Goal: Use online tool/utility: Utilize a website feature to perform a specific function

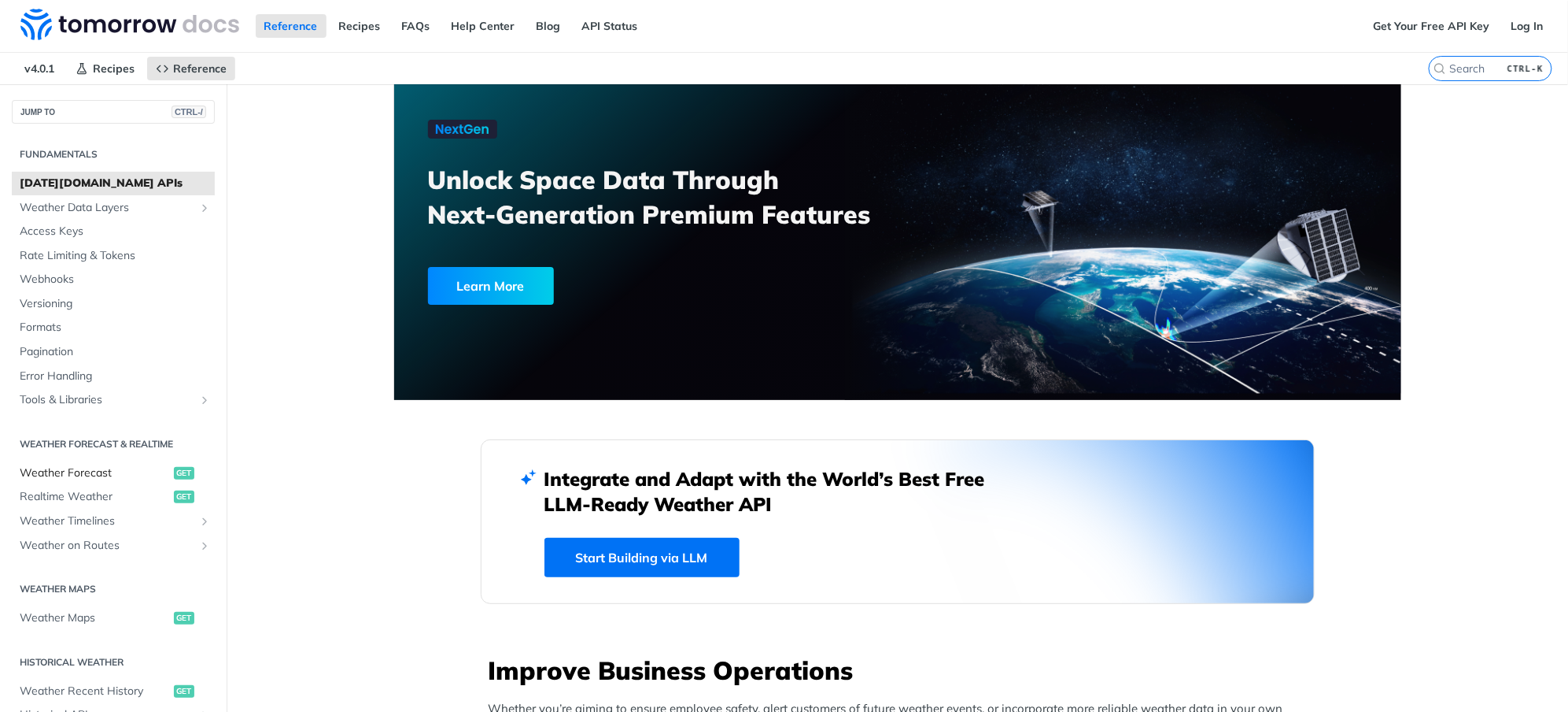
click at [111, 475] on span "Weather Forecast" at bounding box center [94, 473] width 150 height 16
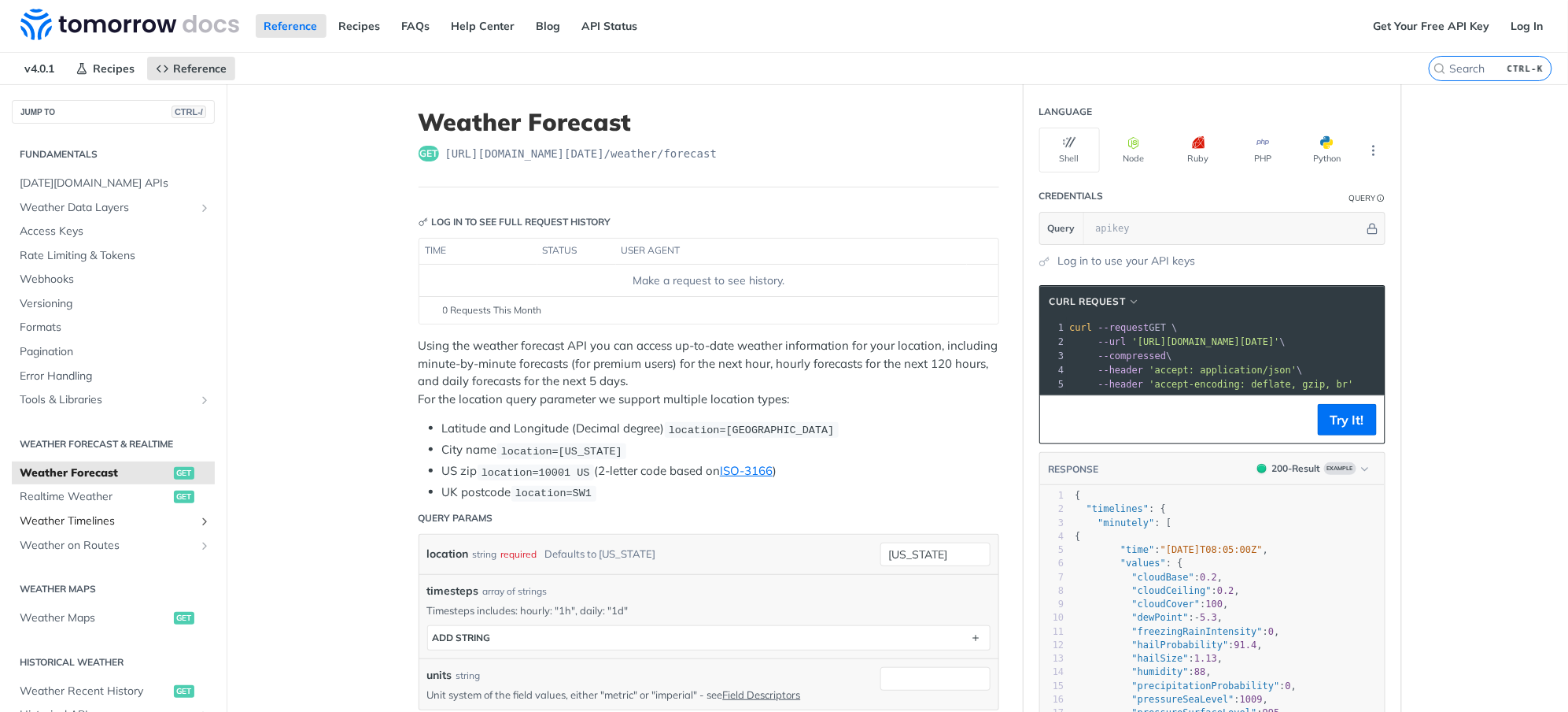
click at [121, 520] on span "Weather Timelines" at bounding box center [107, 521] width 175 height 16
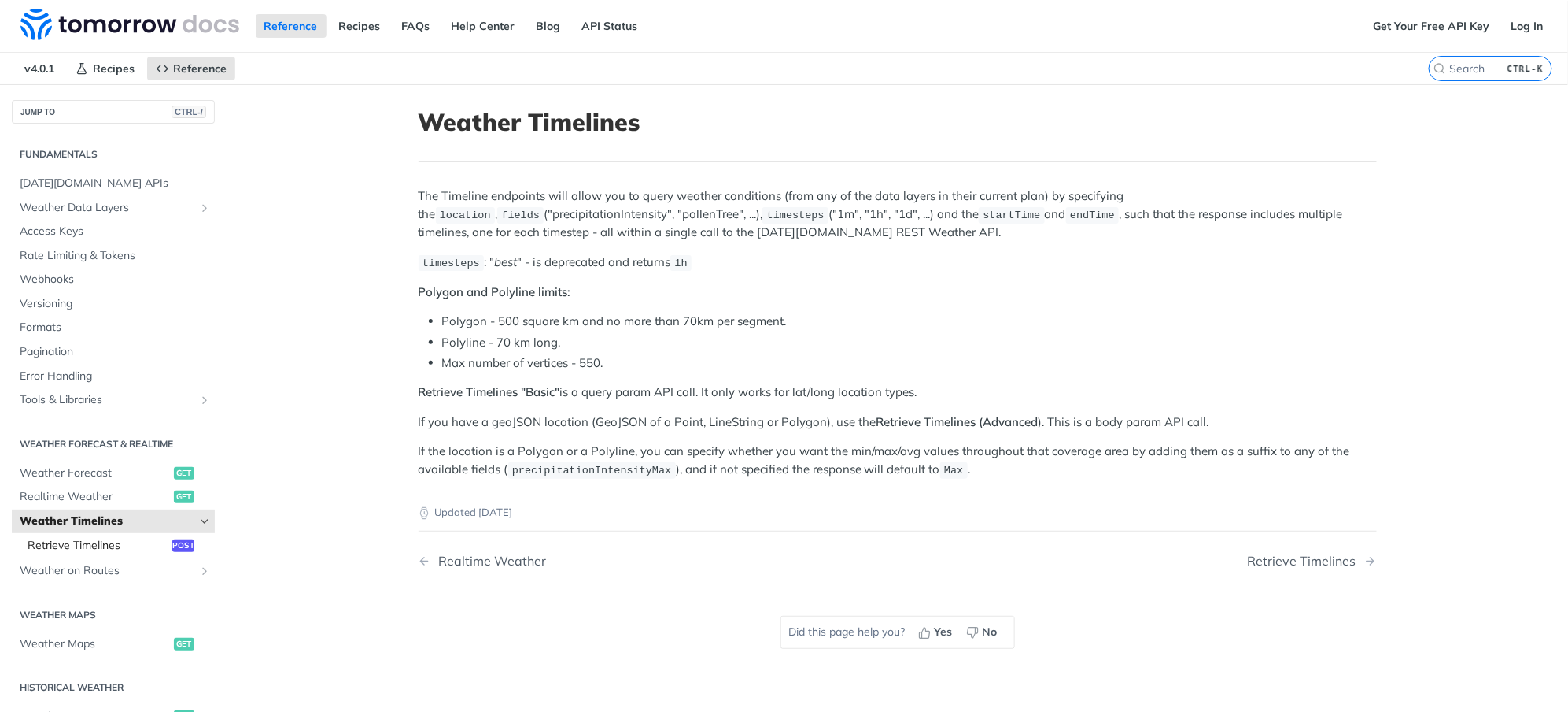
click at [122, 541] on span "Retrieve Timelines" at bounding box center [97, 545] width 141 height 16
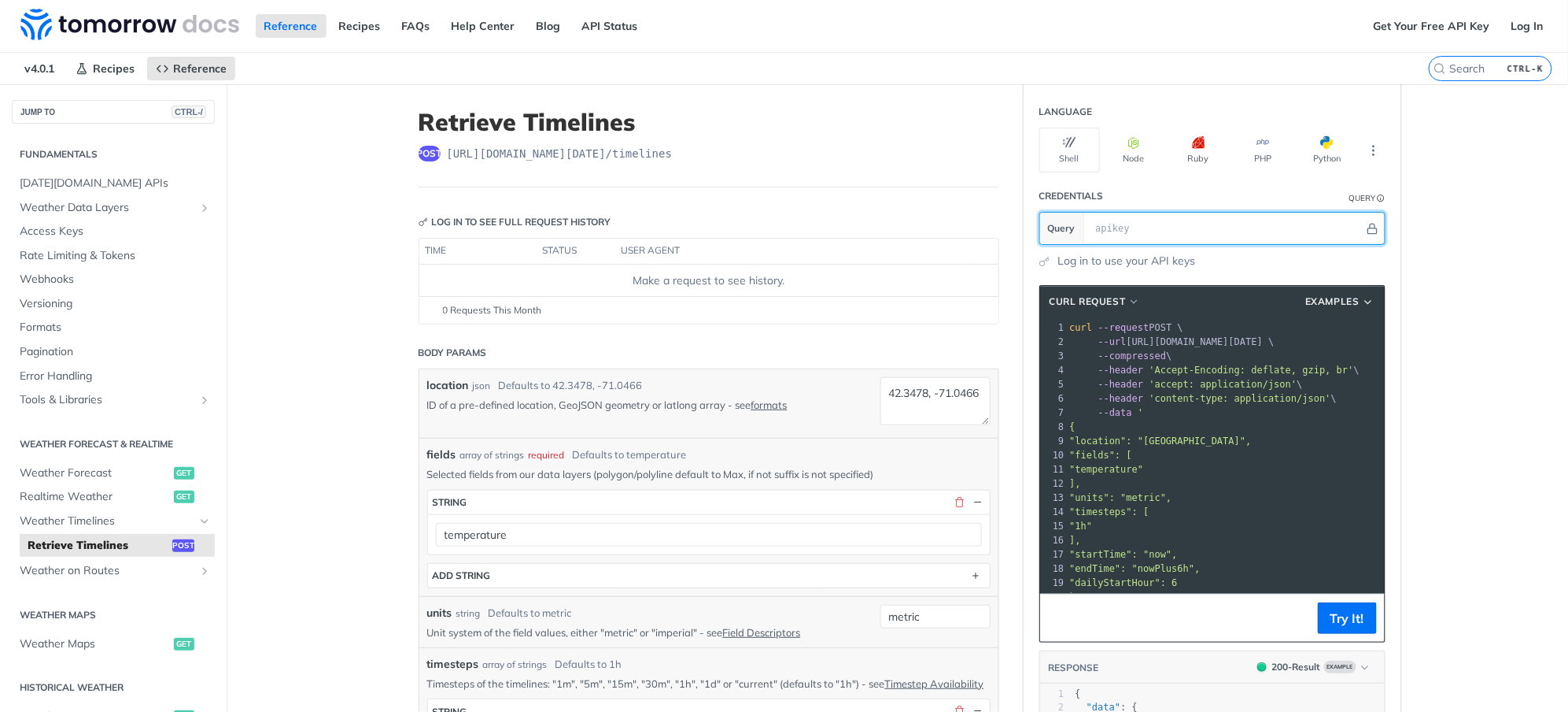
click at [1153, 219] on input "text" at bounding box center [1226, 228] width 276 height 31
paste input "qEQQXRP6wp0BZssjZHkt2nlQC95apopO"
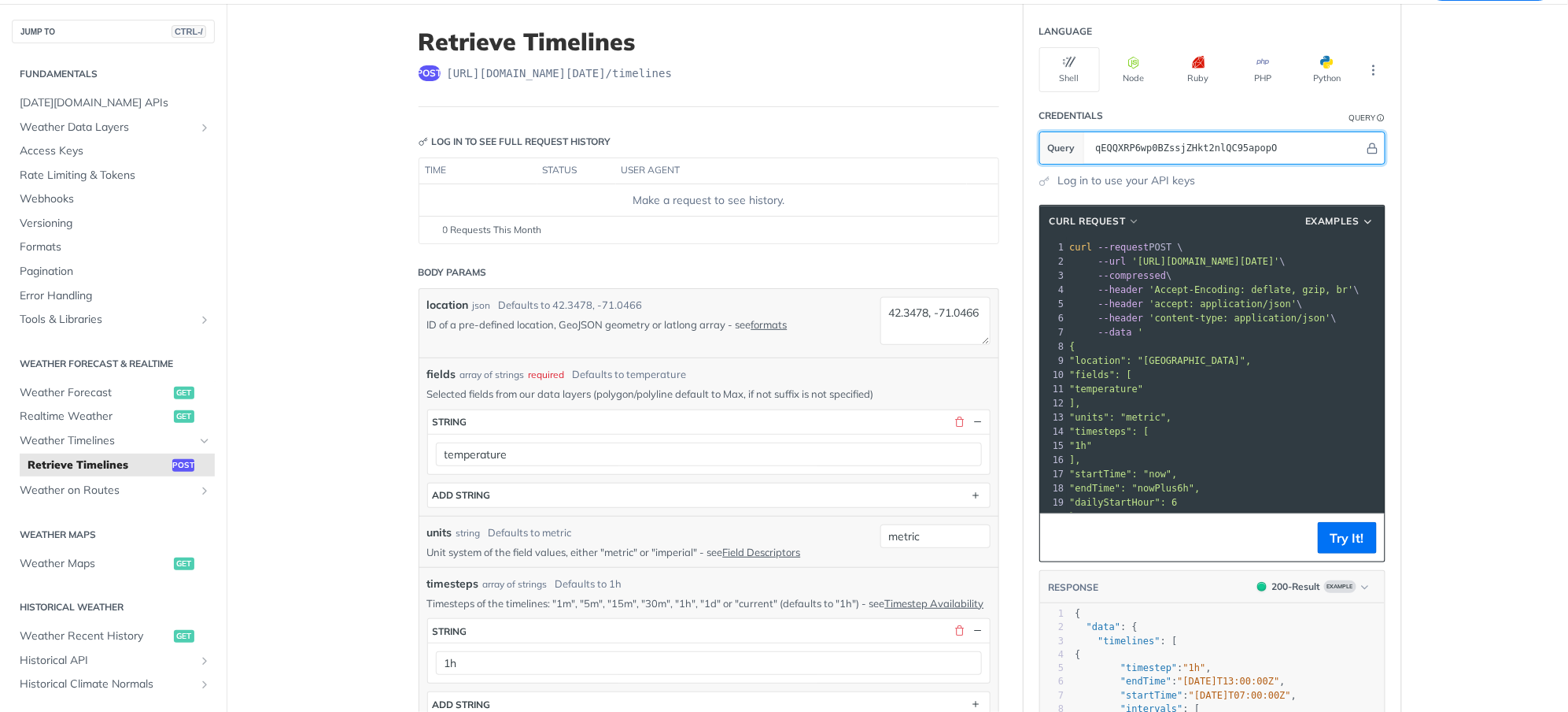
type input "qEQQXRP6wp0BZssjZHkt2nlQC95apopO"
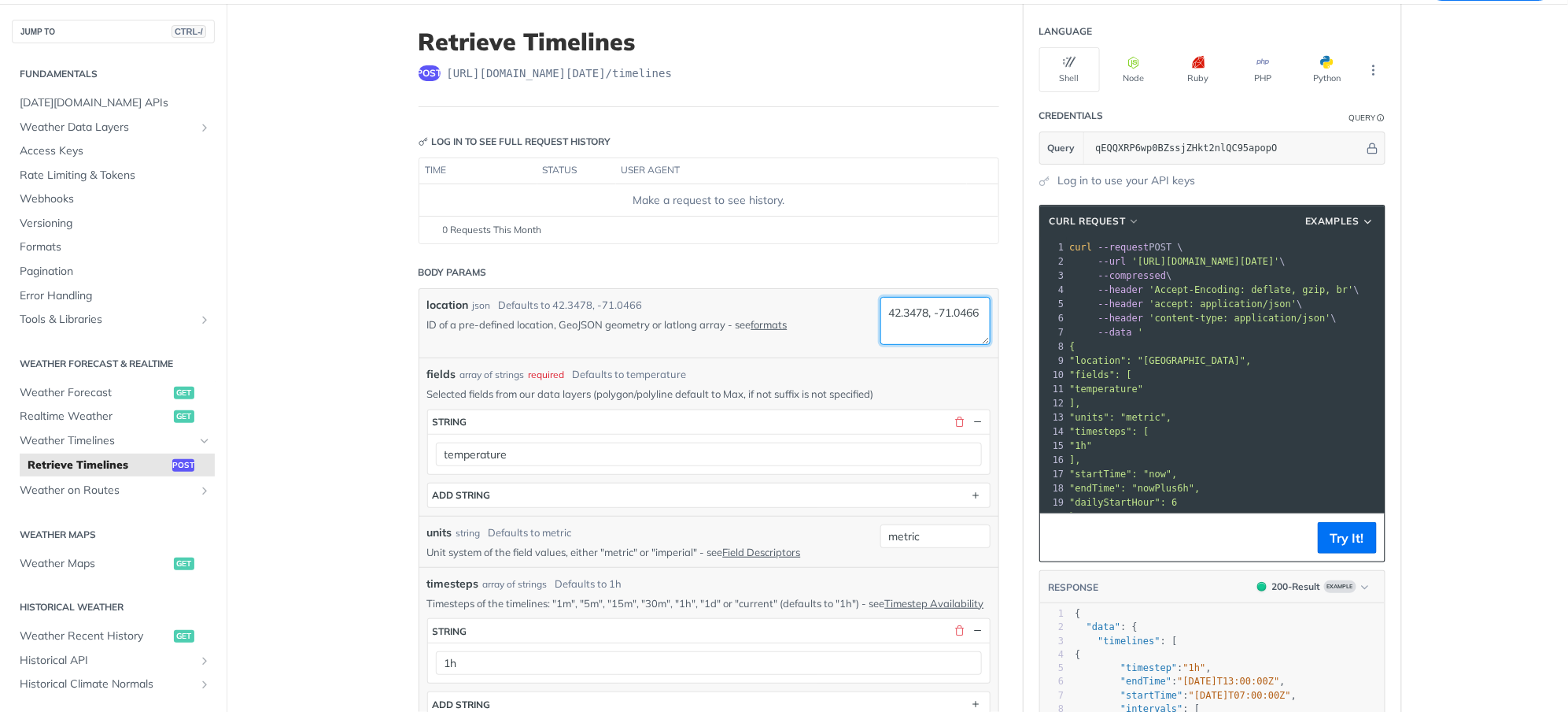
click at [923, 332] on textarea "42.3478, -71.0466" at bounding box center [936, 320] width 111 height 48
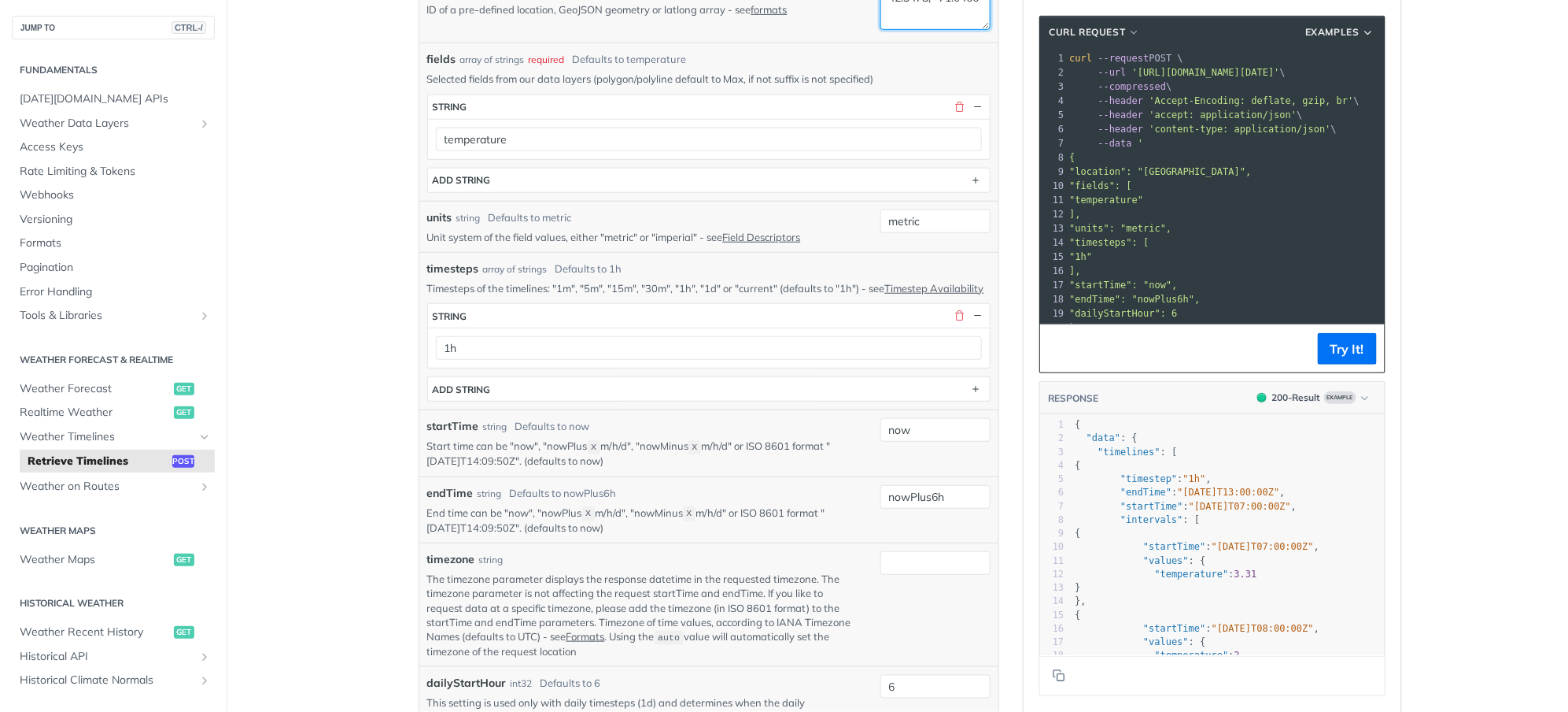
paste textarea "14.5225 121.0013"
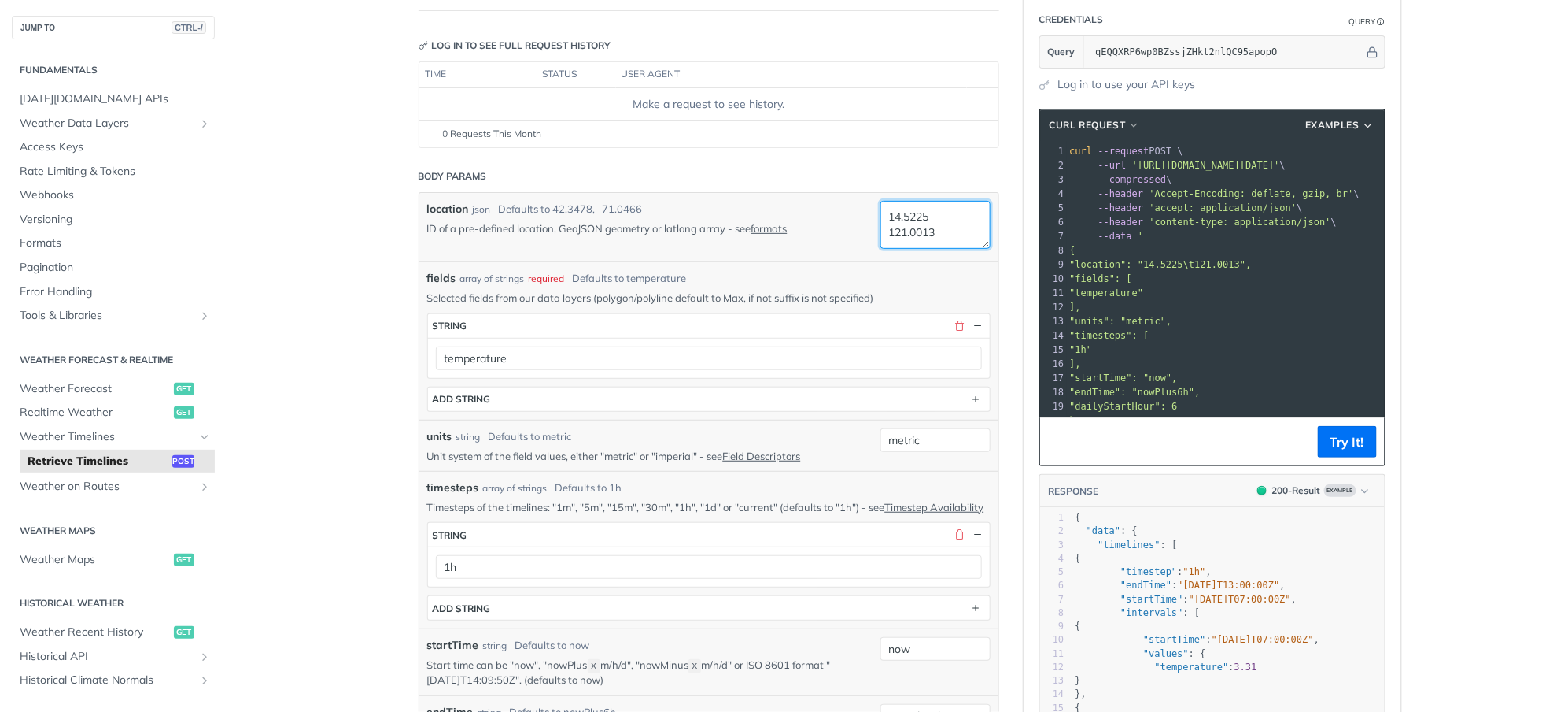
scroll to position [0, 0]
type textarea "14.5225, 121.0013"
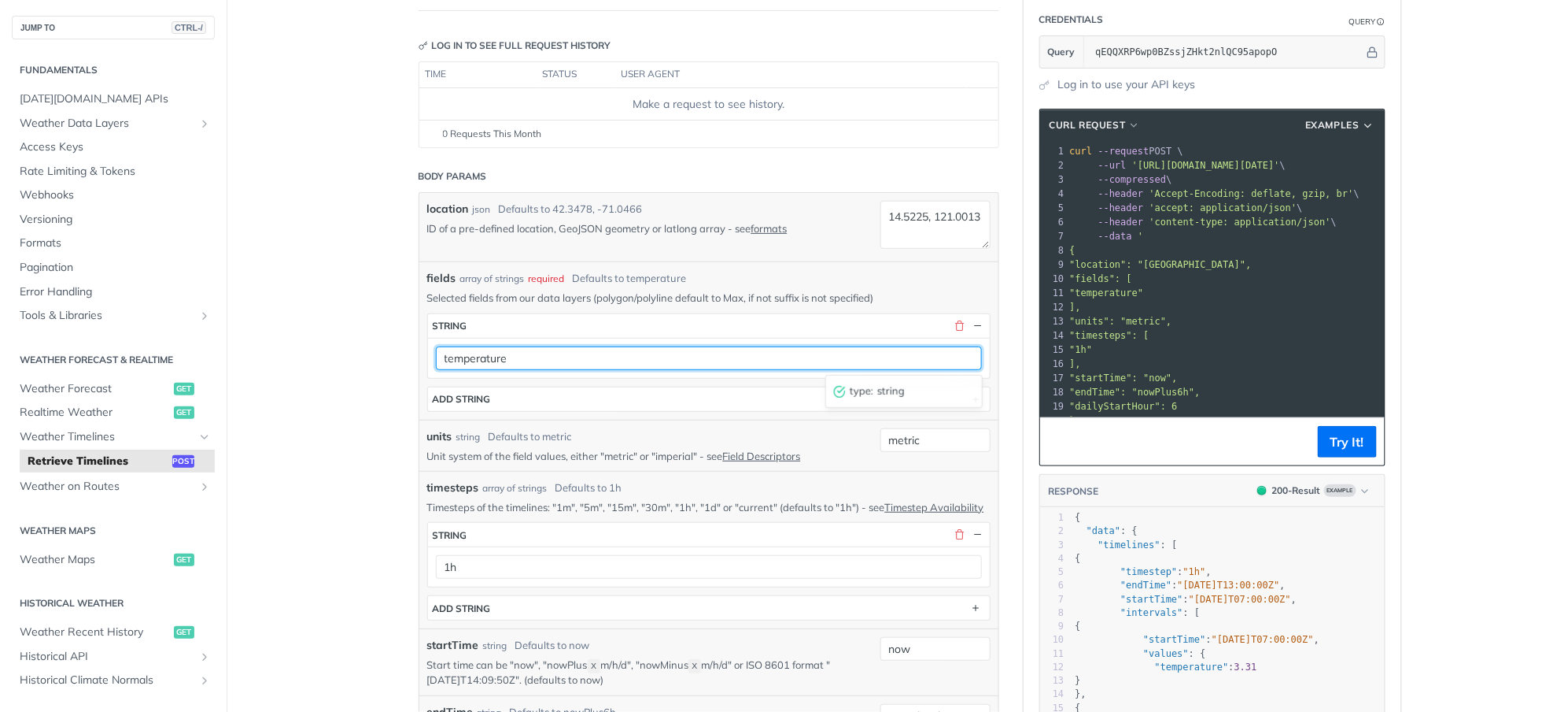
click at [825, 352] on input "temperature" at bounding box center [709, 358] width 546 height 23
type input "rainIntensity"
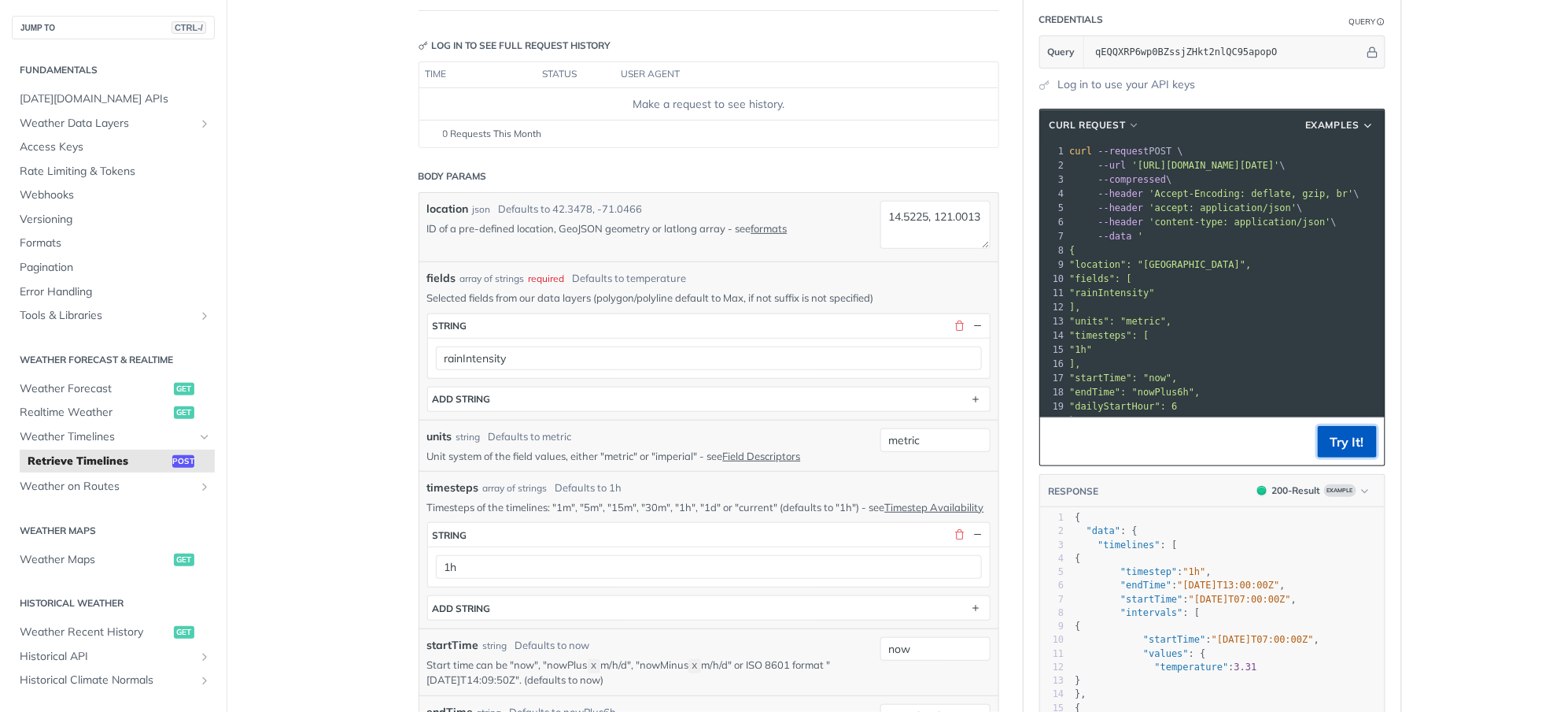
click at [1347, 444] on button "Try It!" at bounding box center [1347, 441] width 59 height 31
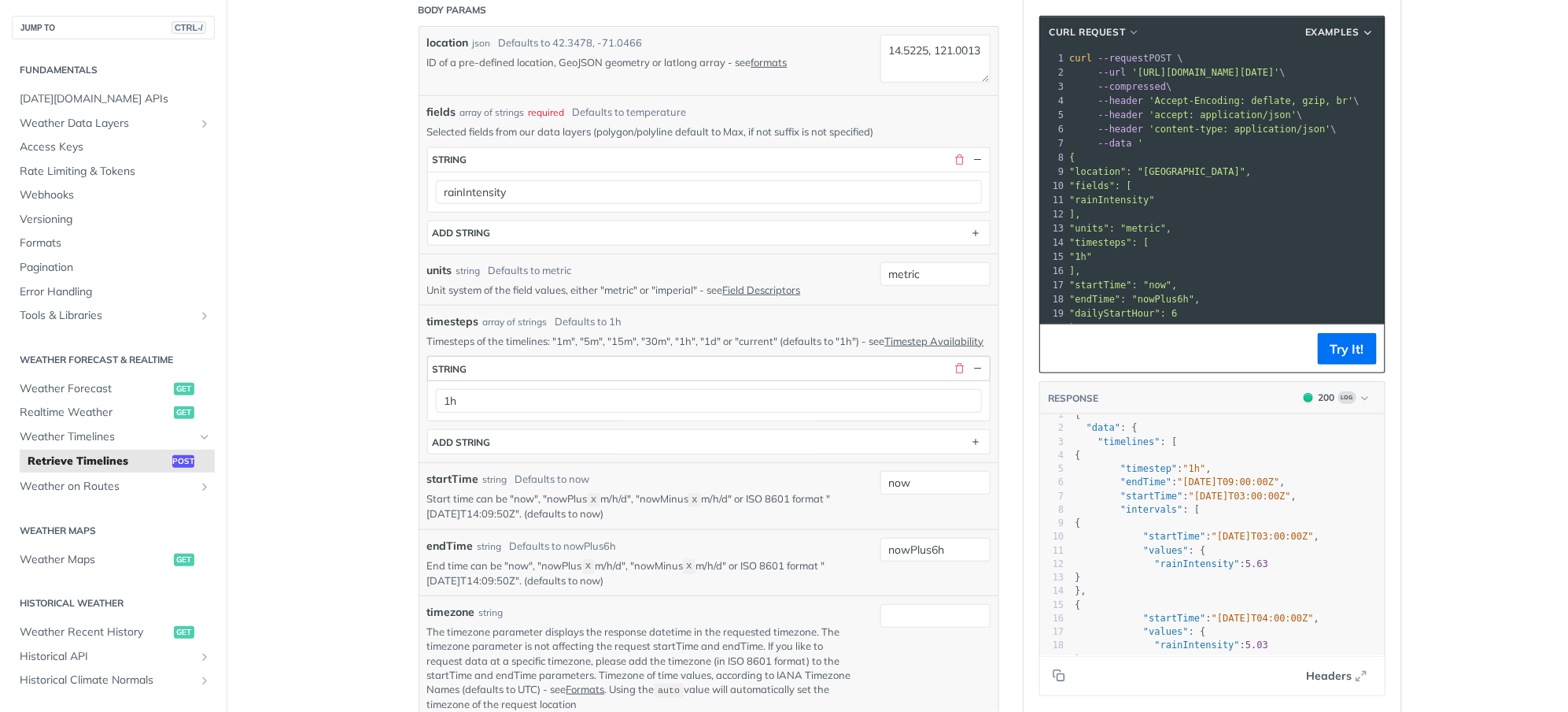
scroll to position [451, 0]
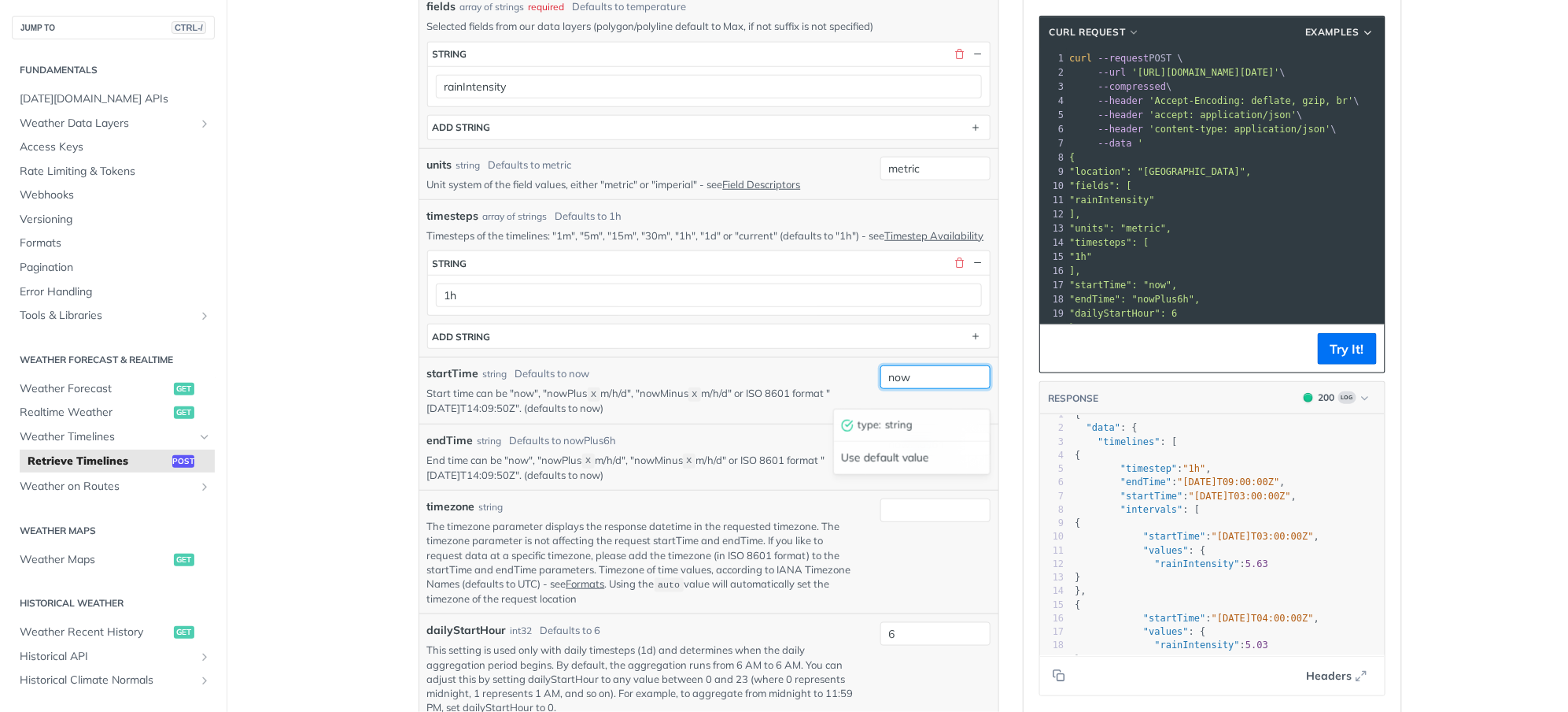
click at [925, 389] on input "now" at bounding box center [936, 376] width 111 height 23
type input "[DATE]T16:00:0Z"
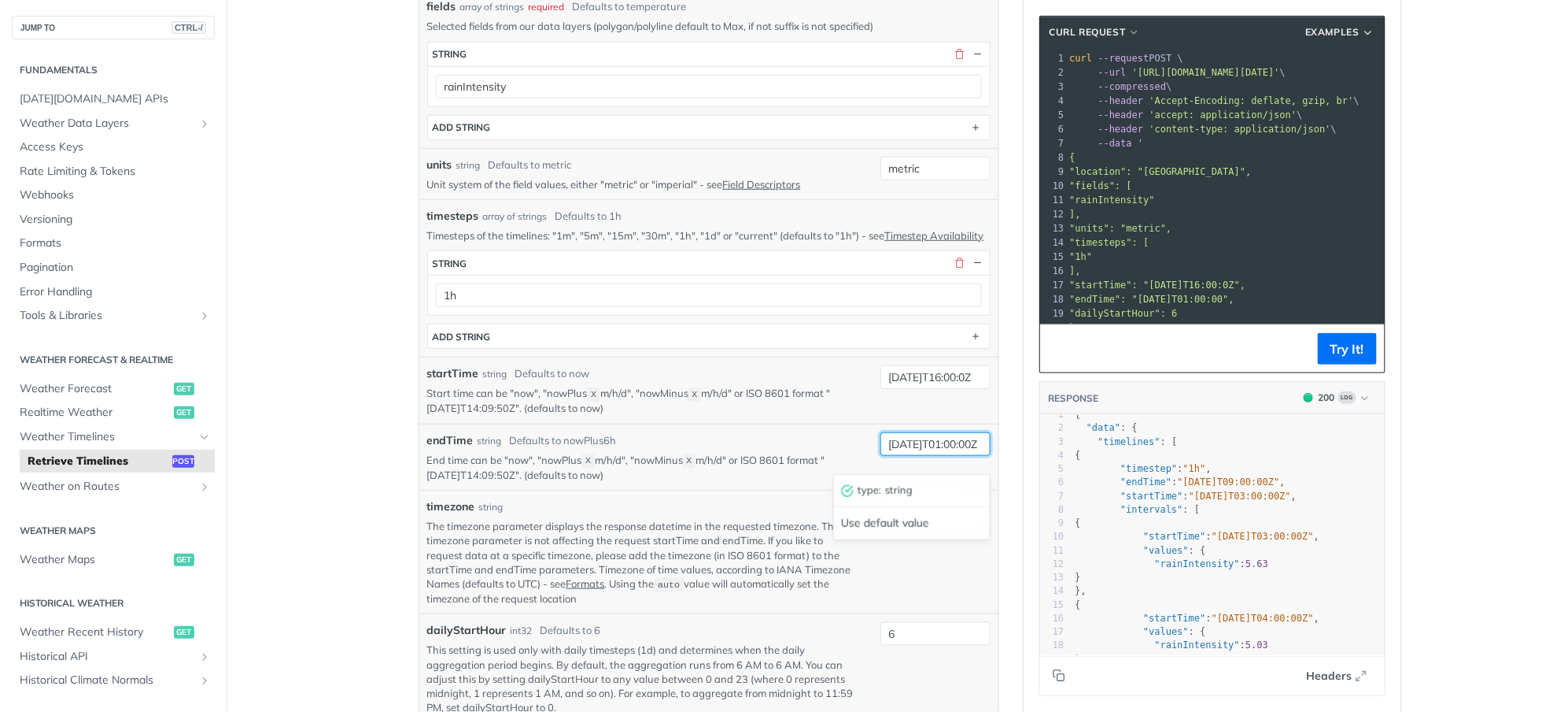
scroll to position [0, 27]
type input "[DATE]T01:00:00Z"
click at [1349, 347] on button "Try It!" at bounding box center [1347, 348] width 59 height 31
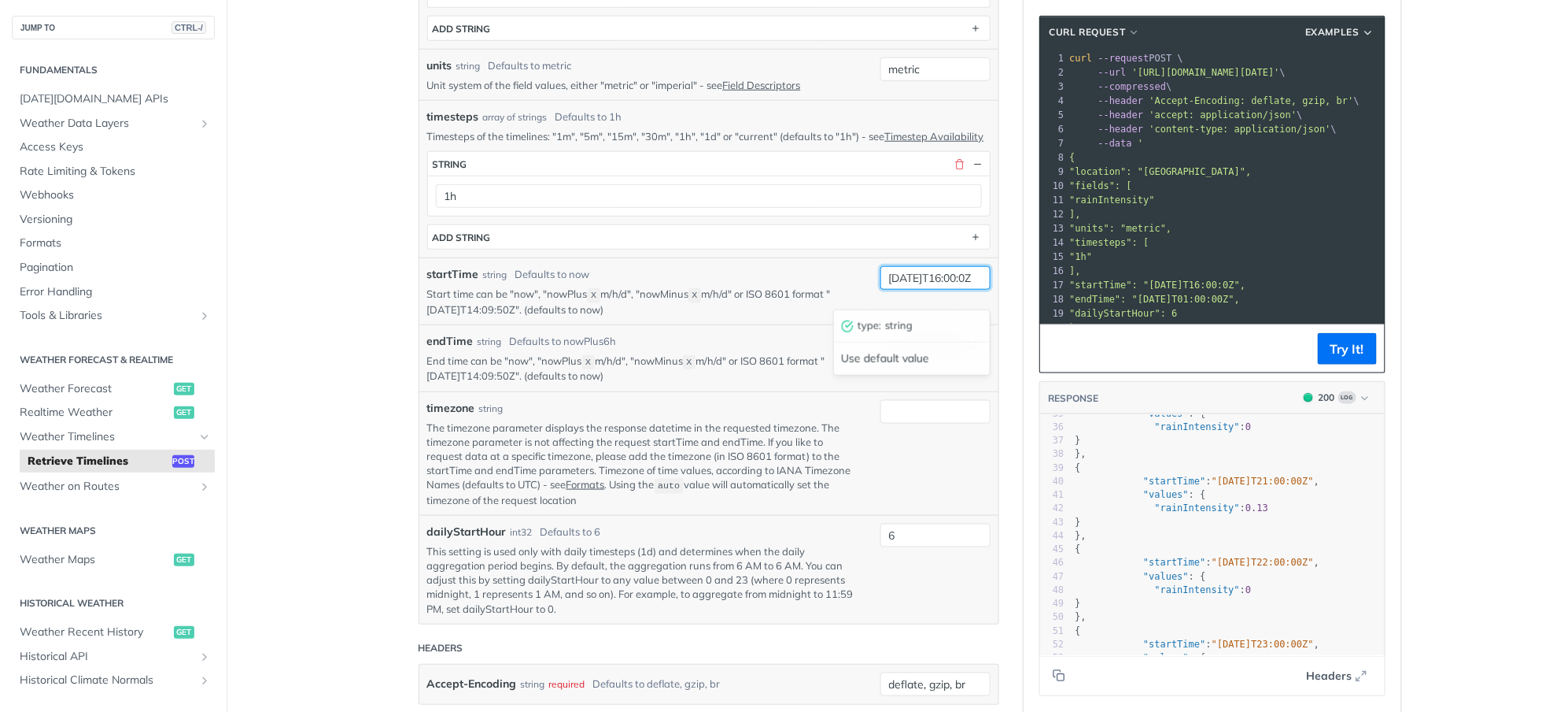
click at [900, 290] on input "[DATE]T16:00:0Z" at bounding box center [936, 277] width 111 height 23
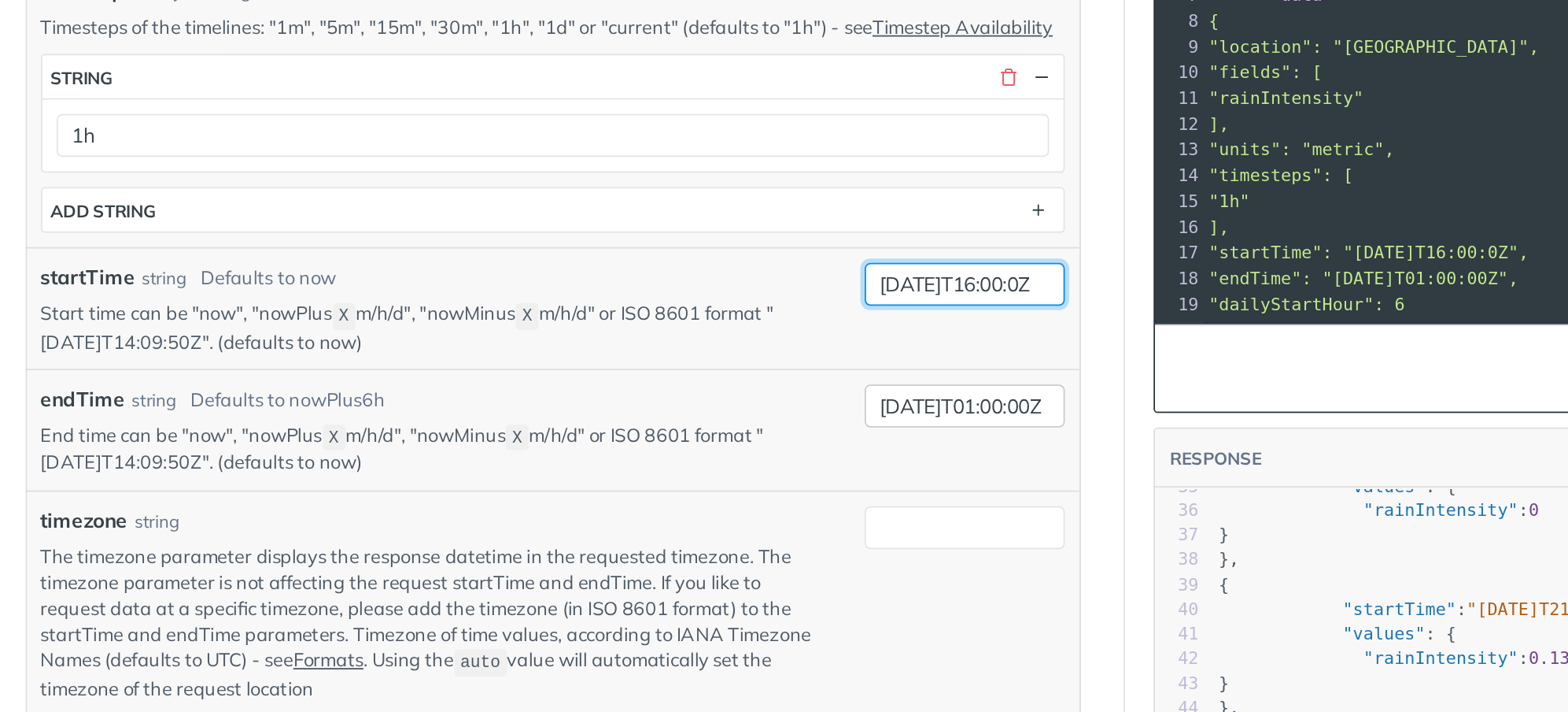
type input "[DATE]T16:00:0Z"
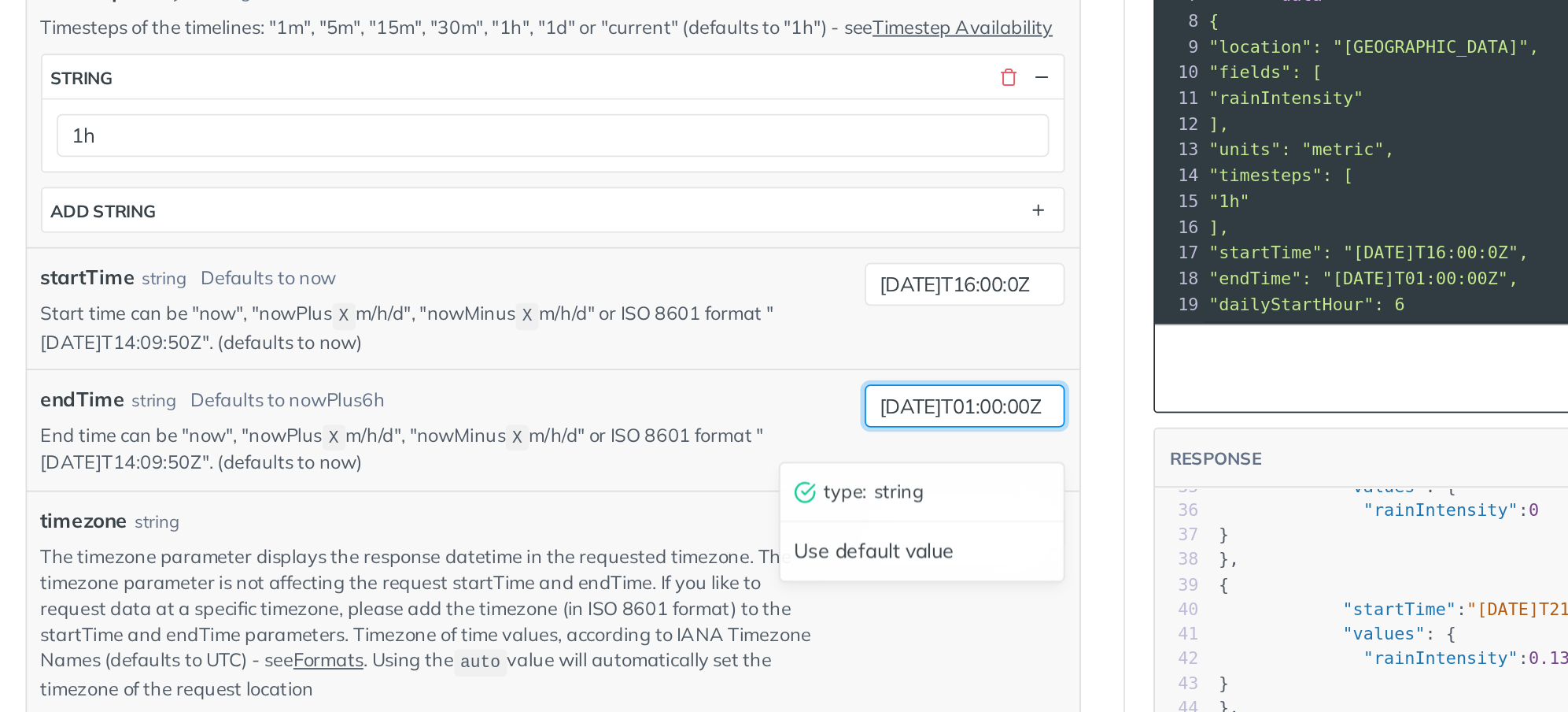
click at [944, 381] on input "[DATE]T01:00:00Z" at bounding box center [936, 369] width 111 height 23
type input "[DATE]T01:00:00Z"
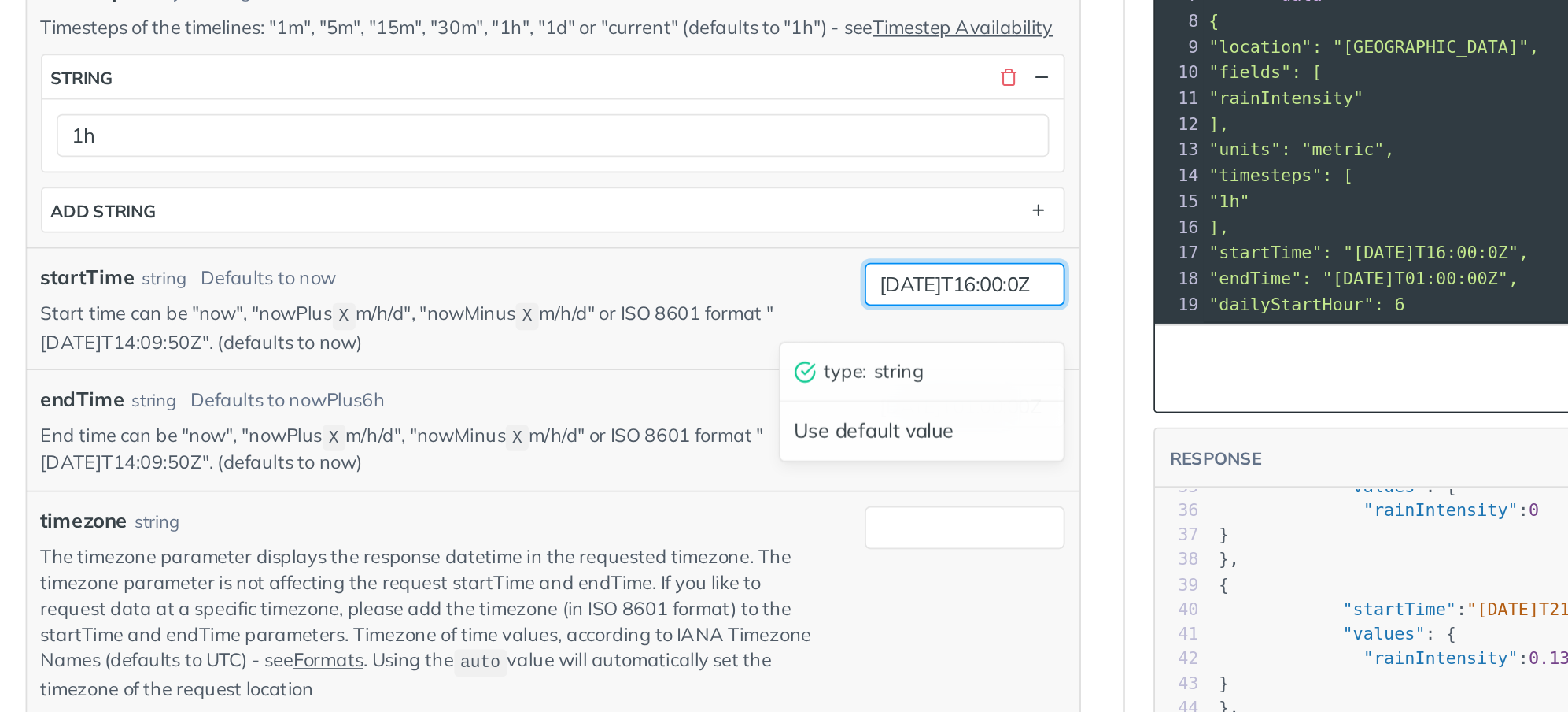
click at [961, 314] on input "[DATE]T16:00:0Z" at bounding box center [936, 302] width 111 height 23
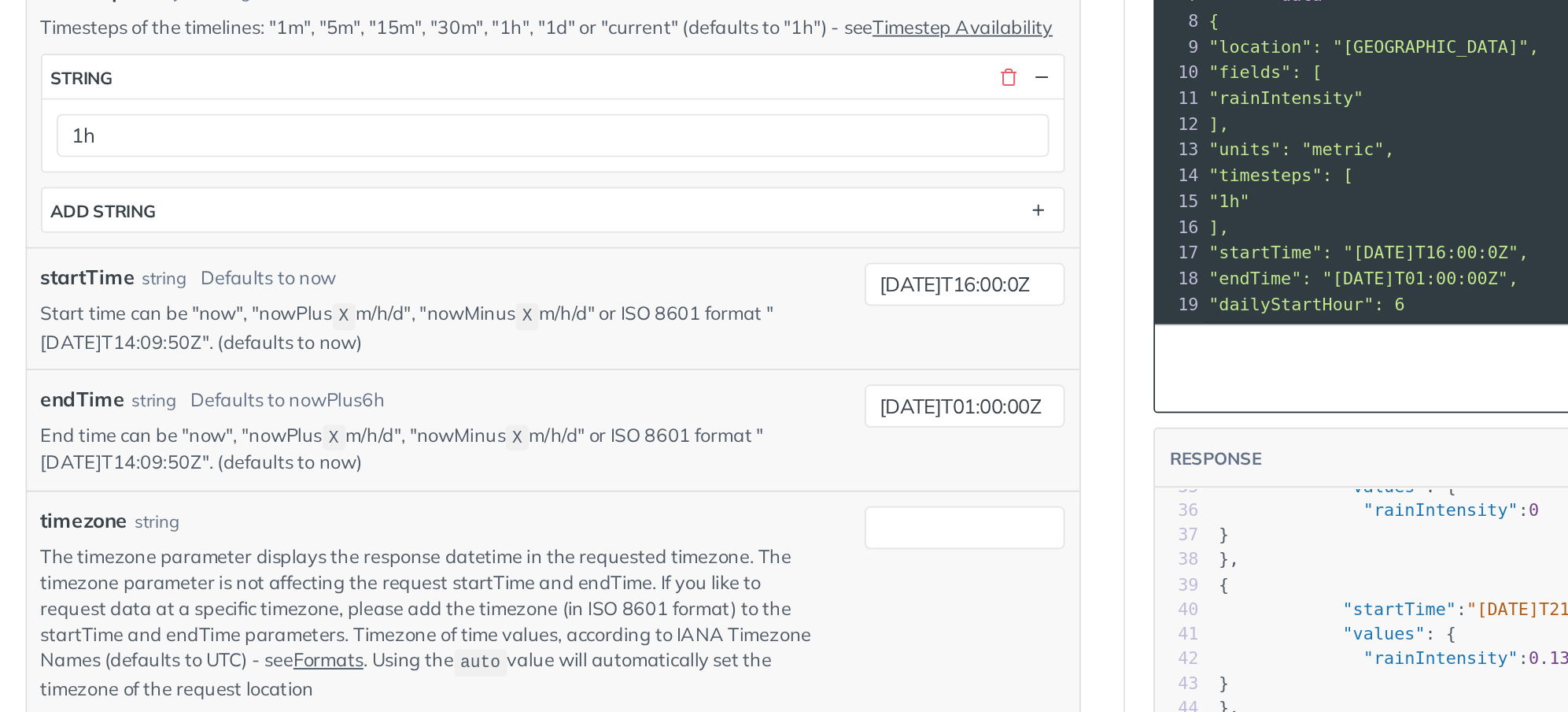
click at [1000, 411] on article "Retrieve Timelines post [URL][DOMAIN_NAME][DATE] /timelines Log in to see full …" at bounding box center [709, 542] width 629 height 2039
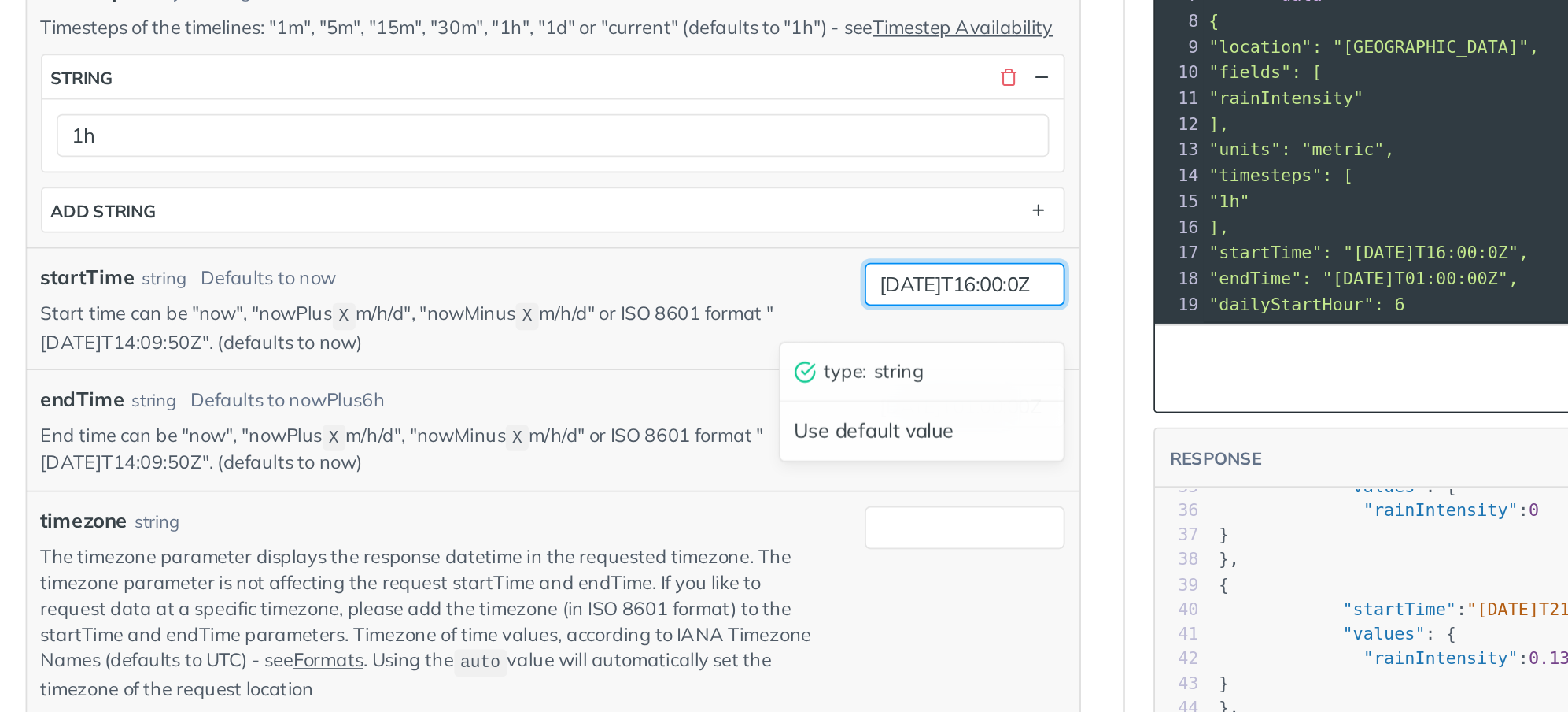
click at [962, 314] on input "[DATE]T16:00:0Z" at bounding box center [936, 302] width 111 height 23
type input "[DATE]T00:00:0Z"
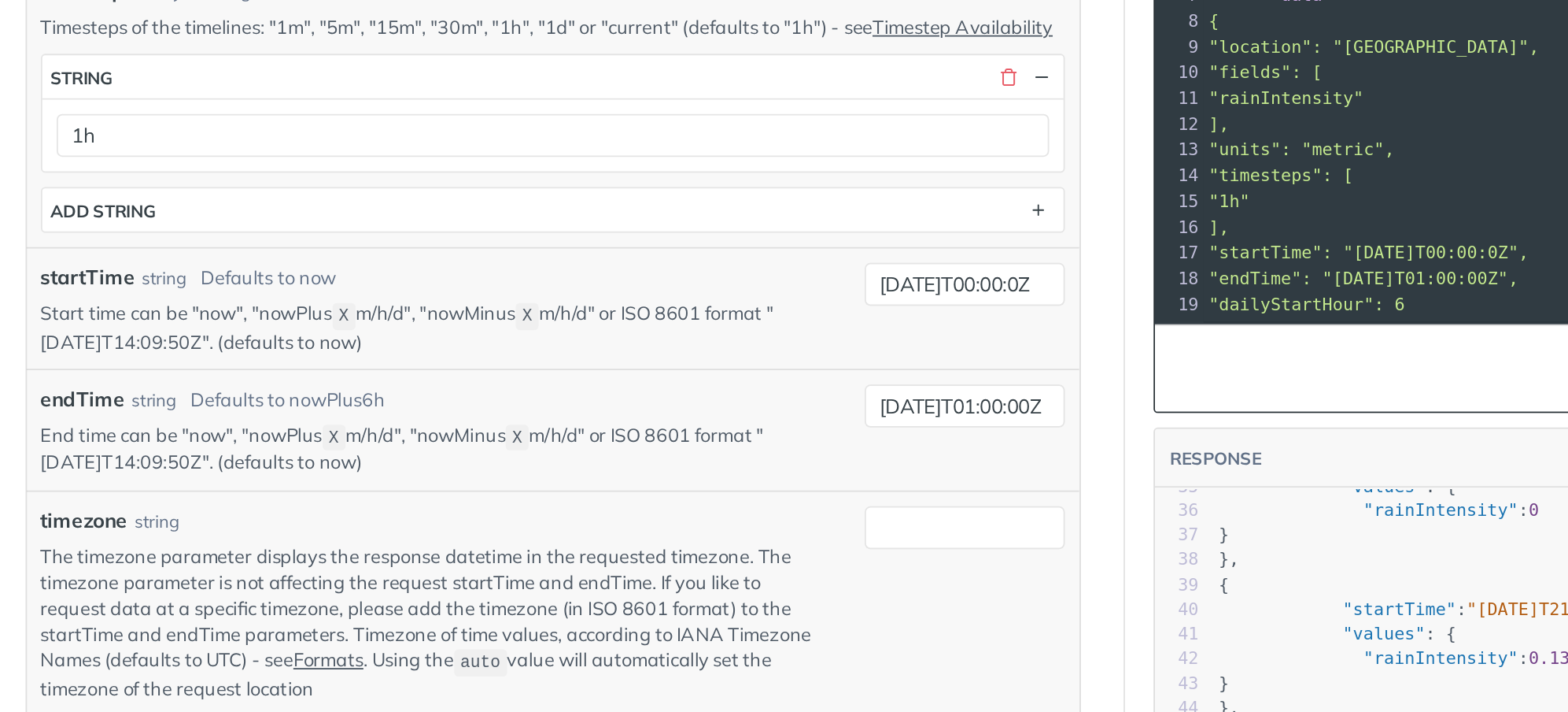
click at [1002, 354] on article "Retrieve Timelines post [URL][DOMAIN_NAME][DATE] /timelines Log in to see full …" at bounding box center [709, 542] width 629 height 2039
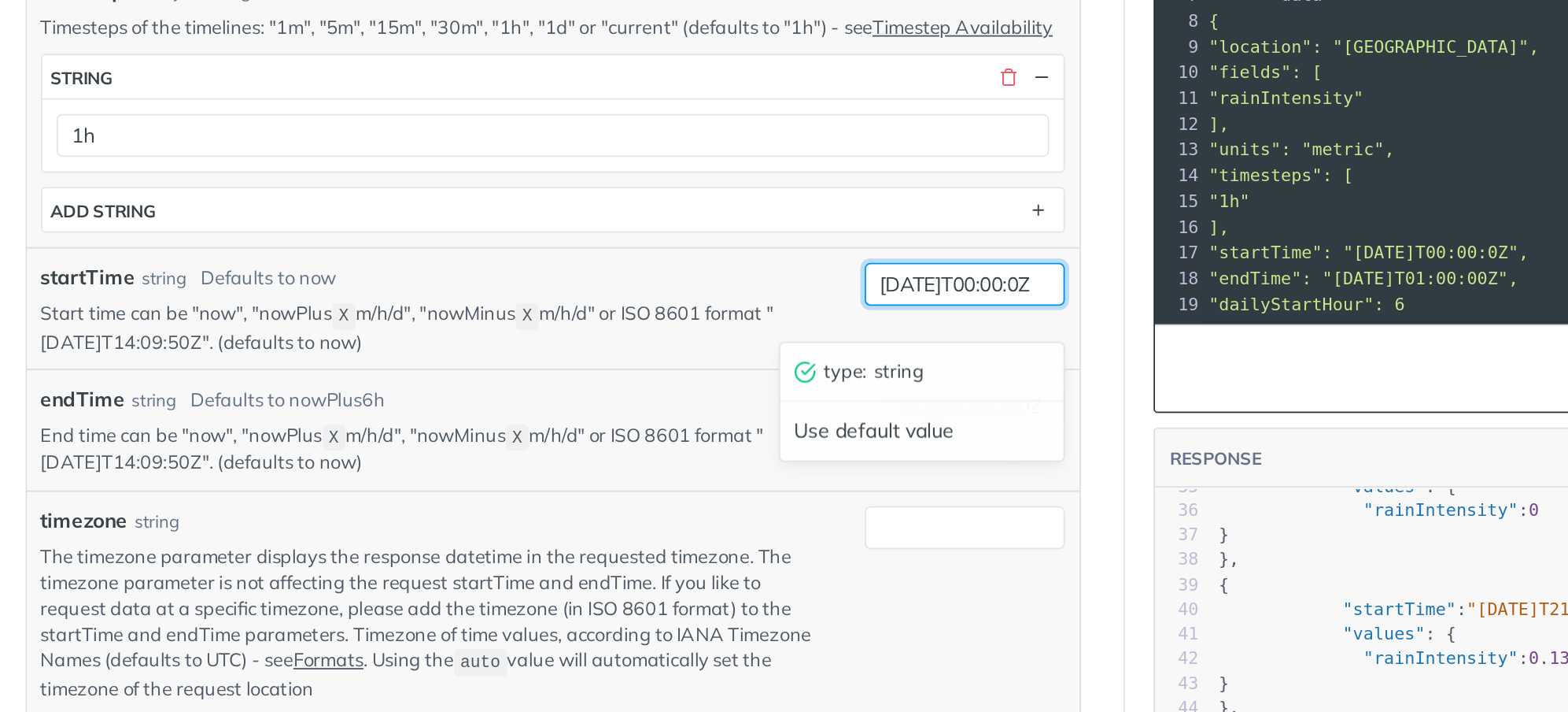
click at [964, 312] on input "[DATE]T00:00:0Z" at bounding box center [936, 302] width 111 height 23
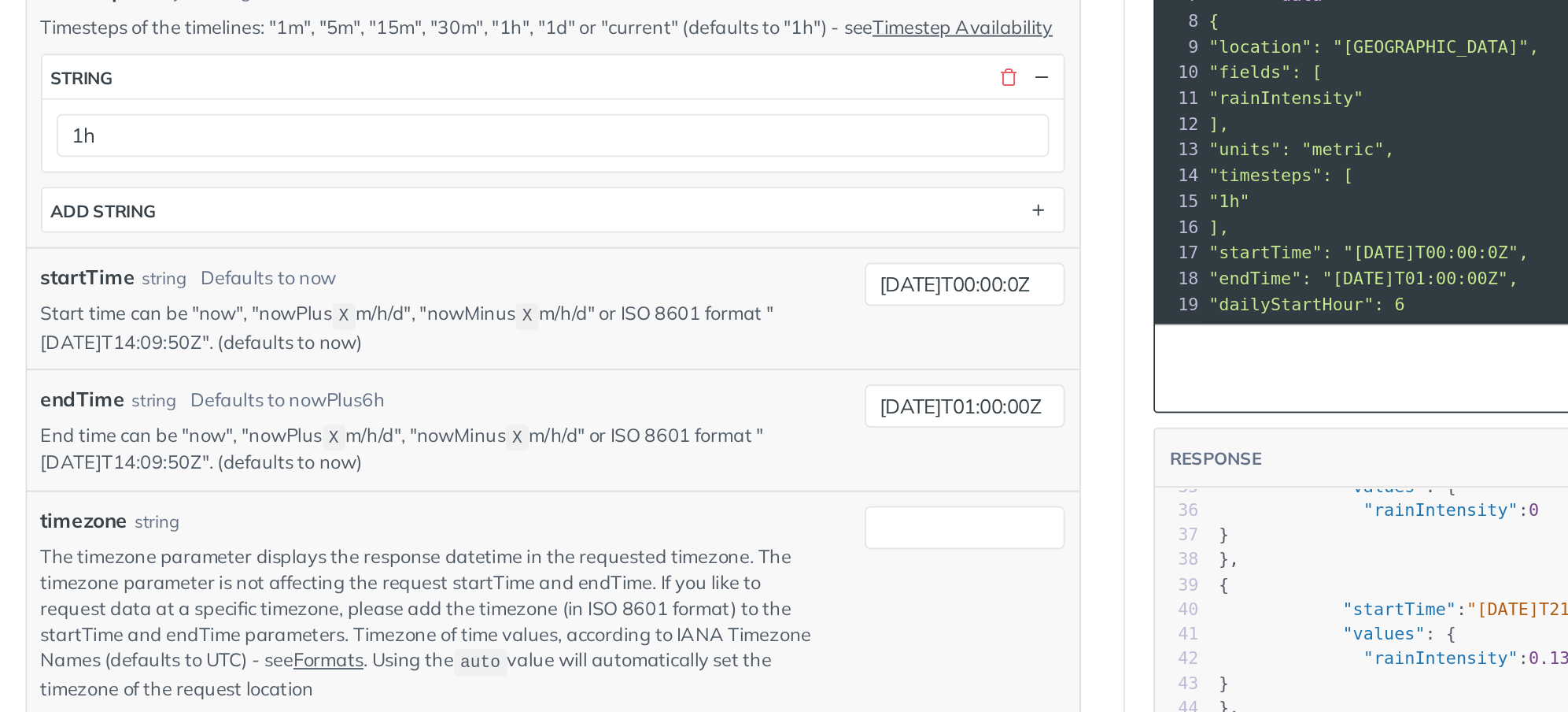
click at [1008, 359] on article "Retrieve Timelines post [URL][DOMAIN_NAME][DATE] /timelines Log in to see full …" at bounding box center [709, 542] width 629 height 2039
click at [966, 381] on input "[DATE]T01:00:00Z" at bounding box center [936, 369] width 111 height 23
click at [964, 381] on input "[DATE]T01:00:00Z" at bounding box center [936, 369] width 111 height 23
type input "2025-09-09T:00:00Z"
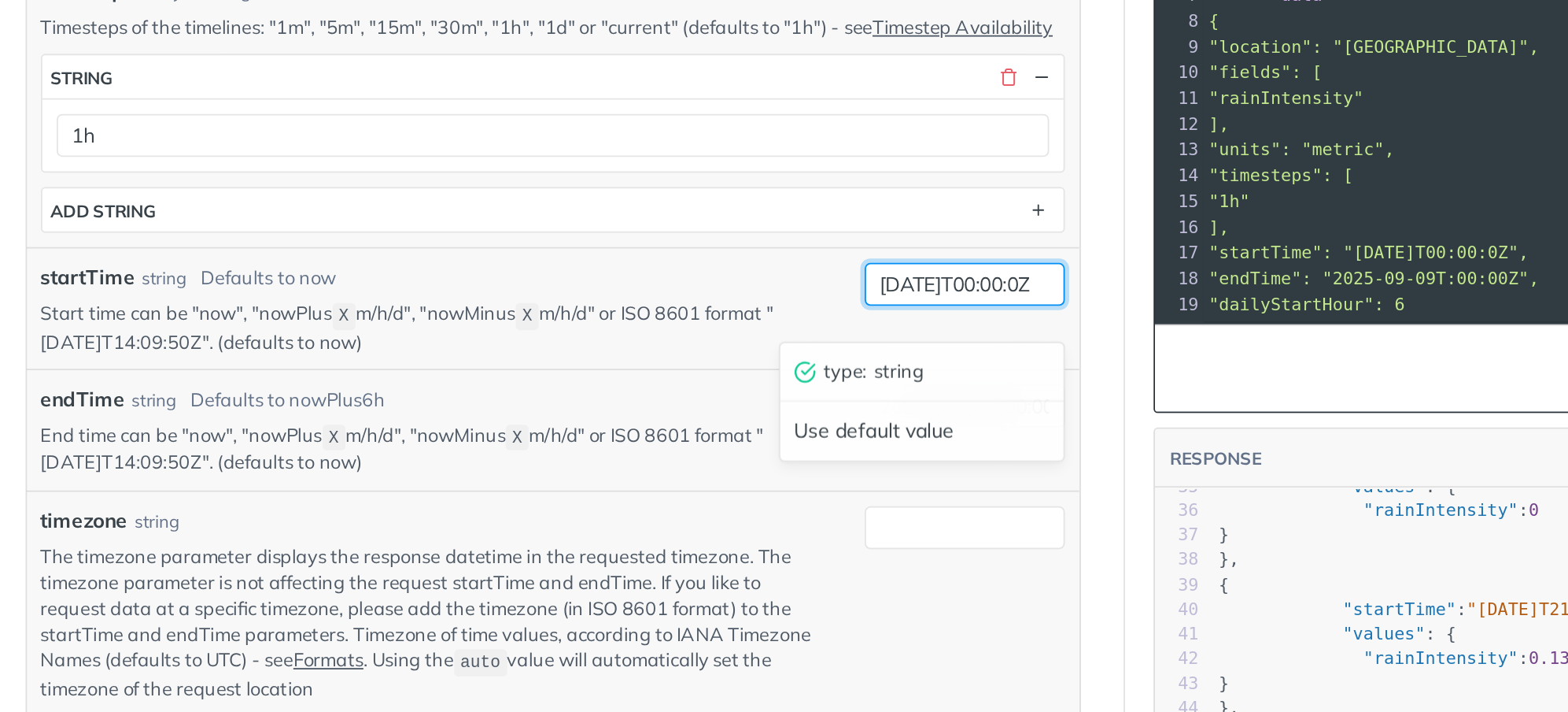
click at [944, 314] on input "[DATE]T00:00:0Z" at bounding box center [936, 302] width 111 height 23
type input "[DATE]T00:00:0Z"
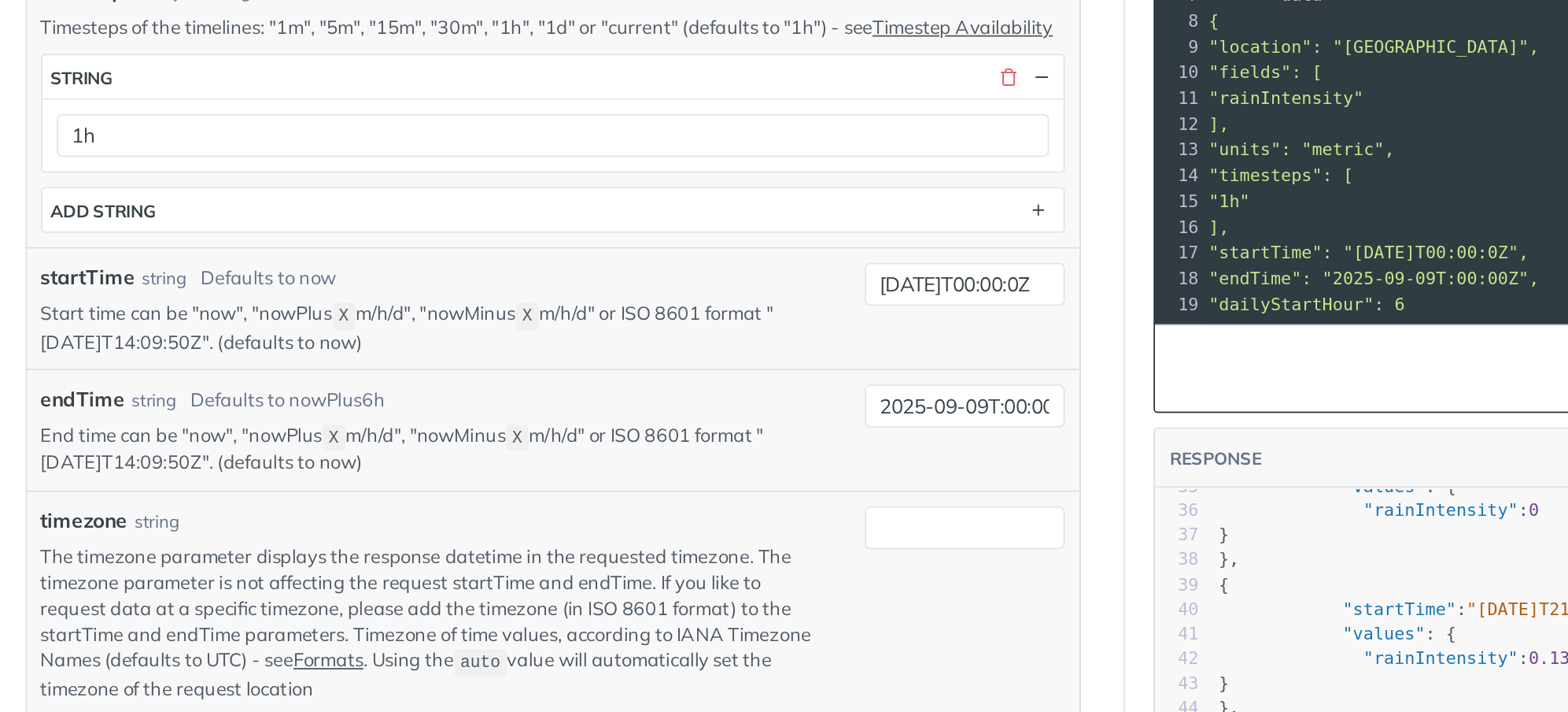
click at [1007, 348] on article "Retrieve Timelines post [URL][DOMAIN_NAME][DATE] /timelines Log in to see full …" at bounding box center [709, 542] width 629 height 2039
click at [943, 381] on input "2025-09-09T:00:00Z" at bounding box center [936, 369] width 111 height 23
type input "2025-09-10T:00:00Z"
click at [994, 390] on article "Retrieve Timelines post [URL][DOMAIN_NAME][DATE] /timelines Log in to see full …" at bounding box center [709, 542] width 629 height 2039
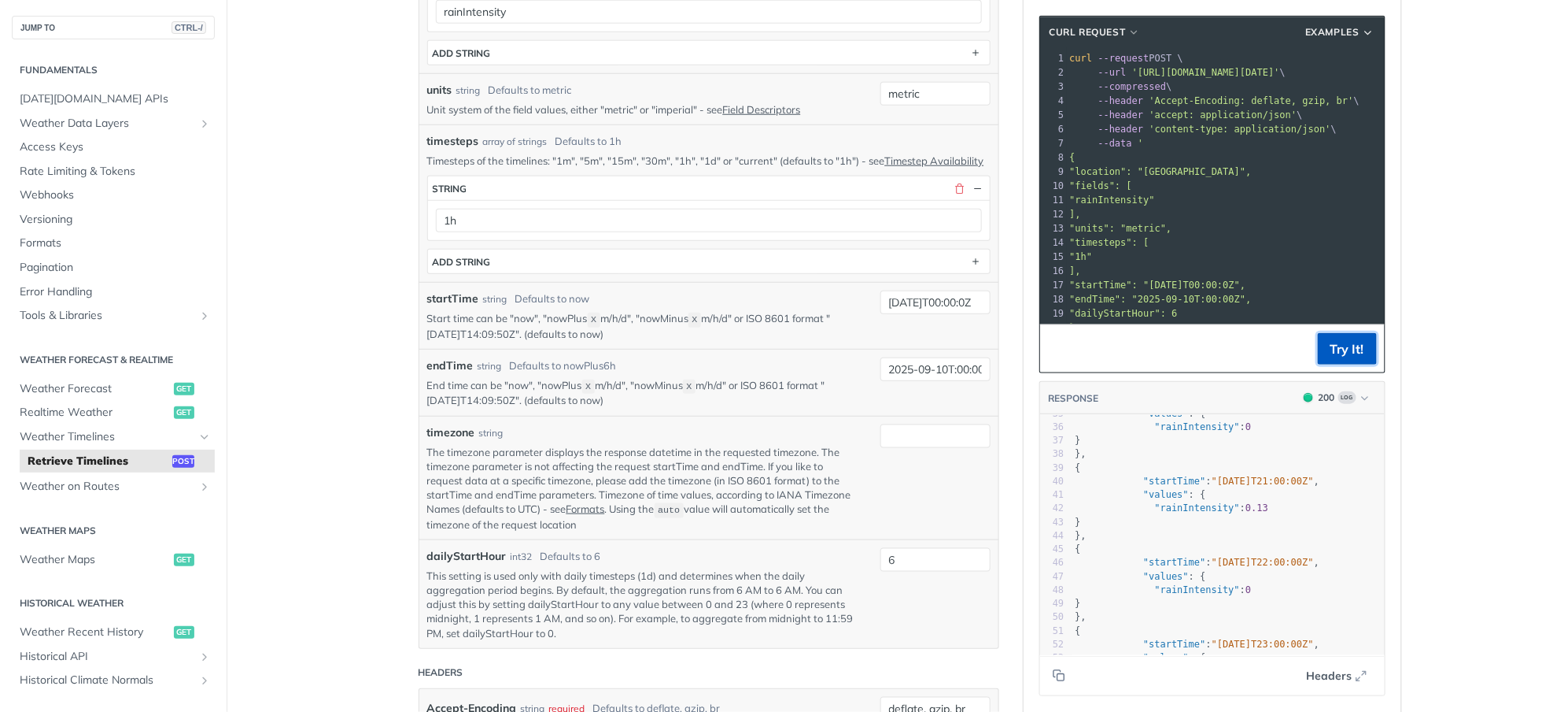
click at [1333, 340] on button "Try It!" at bounding box center [1347, 348] width 59 height 31
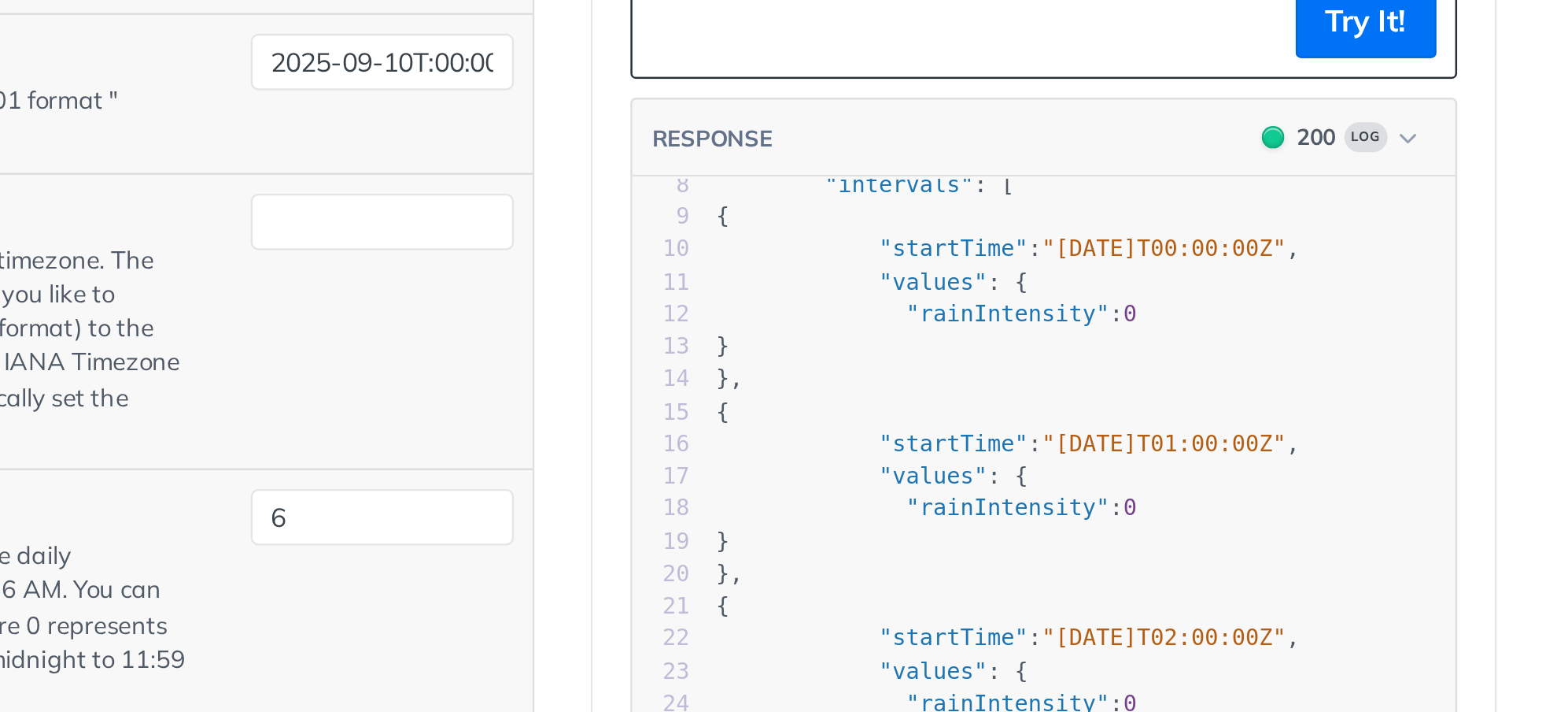
scroll to position [18, 0]
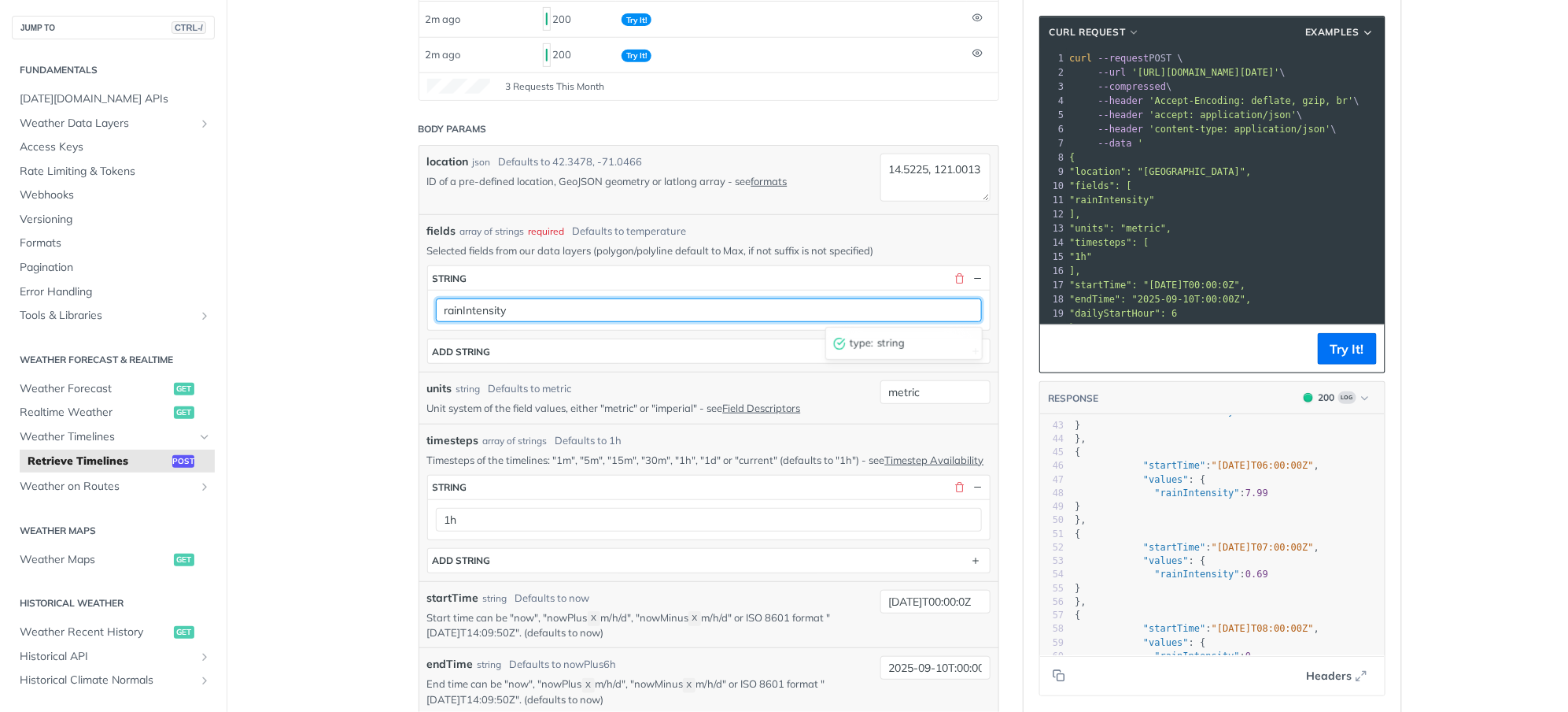
click at [562, 310] on input "rainIntensity" at bounding box center [709, 310] width 546 height 23
type input "rainAccumulation"
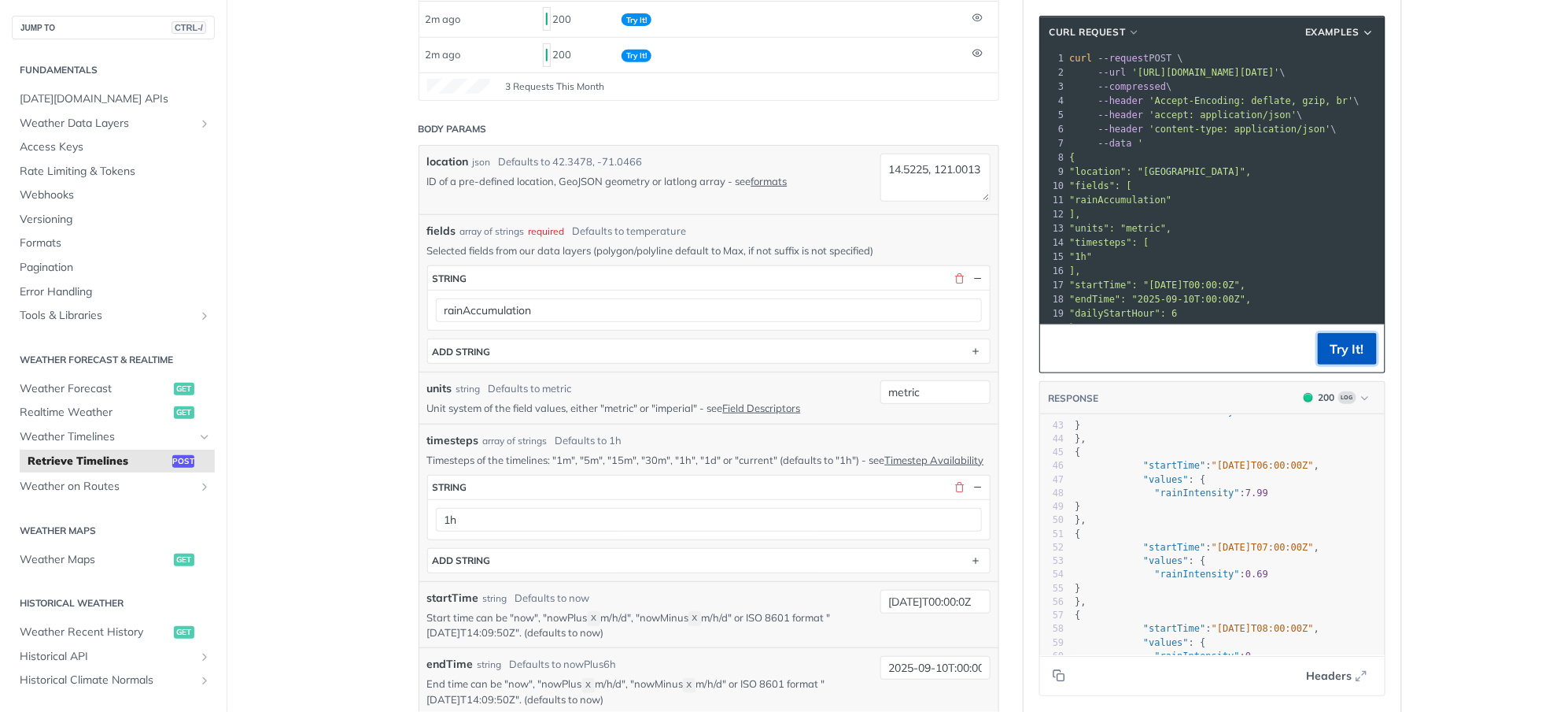
click at [1335, 349] on button "Try It!" at bounding box center [1347, 348] width 59 height 31
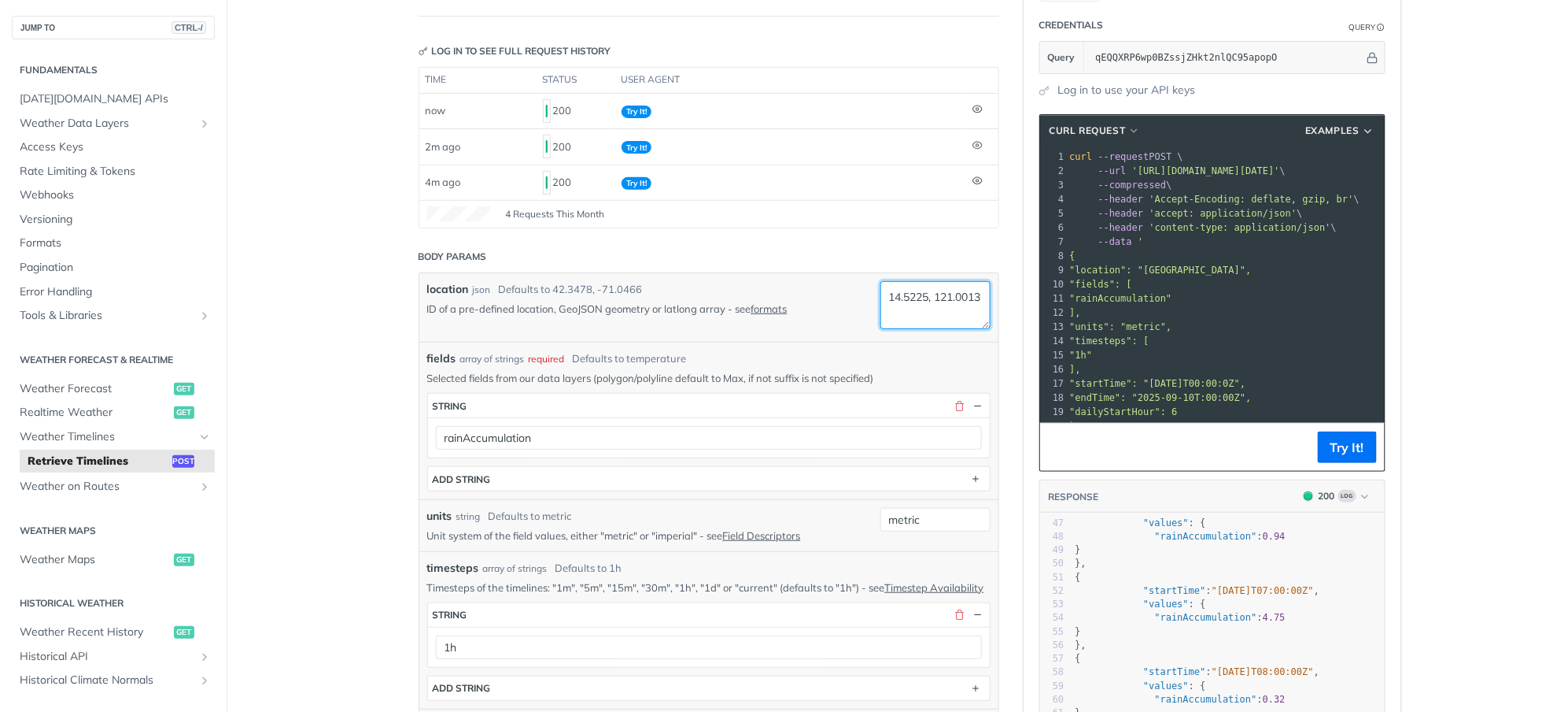
click at [918, 281] on textarea "14.5225, 121.0013" at bounding box center [936, 305] width 111 height 48
paste textarea "6138 121.0558"
click at [944, 306] on textarea "14.6138 121.0558" at bounding box center [936, 305] width 111 height 48
type textarea "14.6138, 121.0558"
click at [1341, 449] on button "Try It!" at bounding box center [1347, 447] width 59 height 31
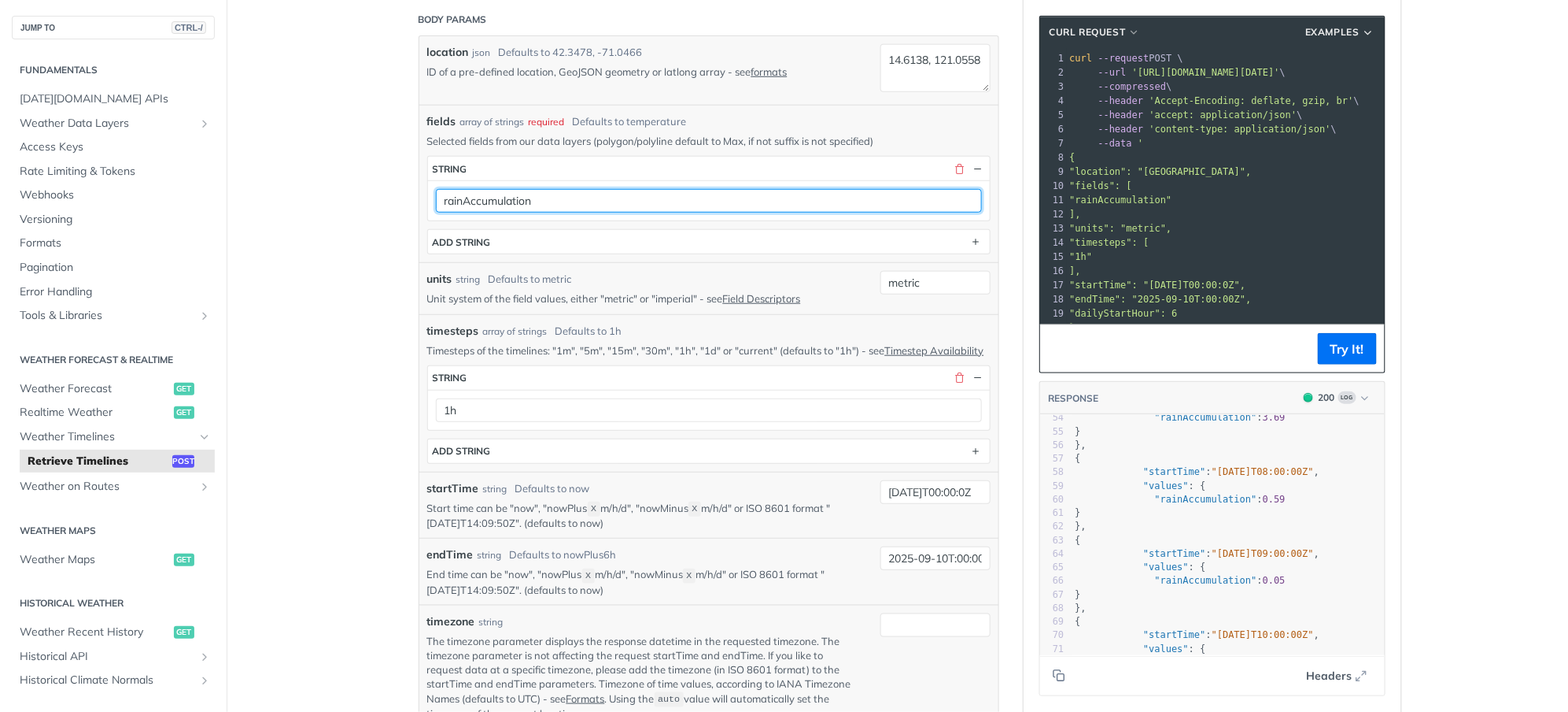
click at [496, 212] on input "rainAccumulation" at bounding box center [709, 201] width 546 height 23
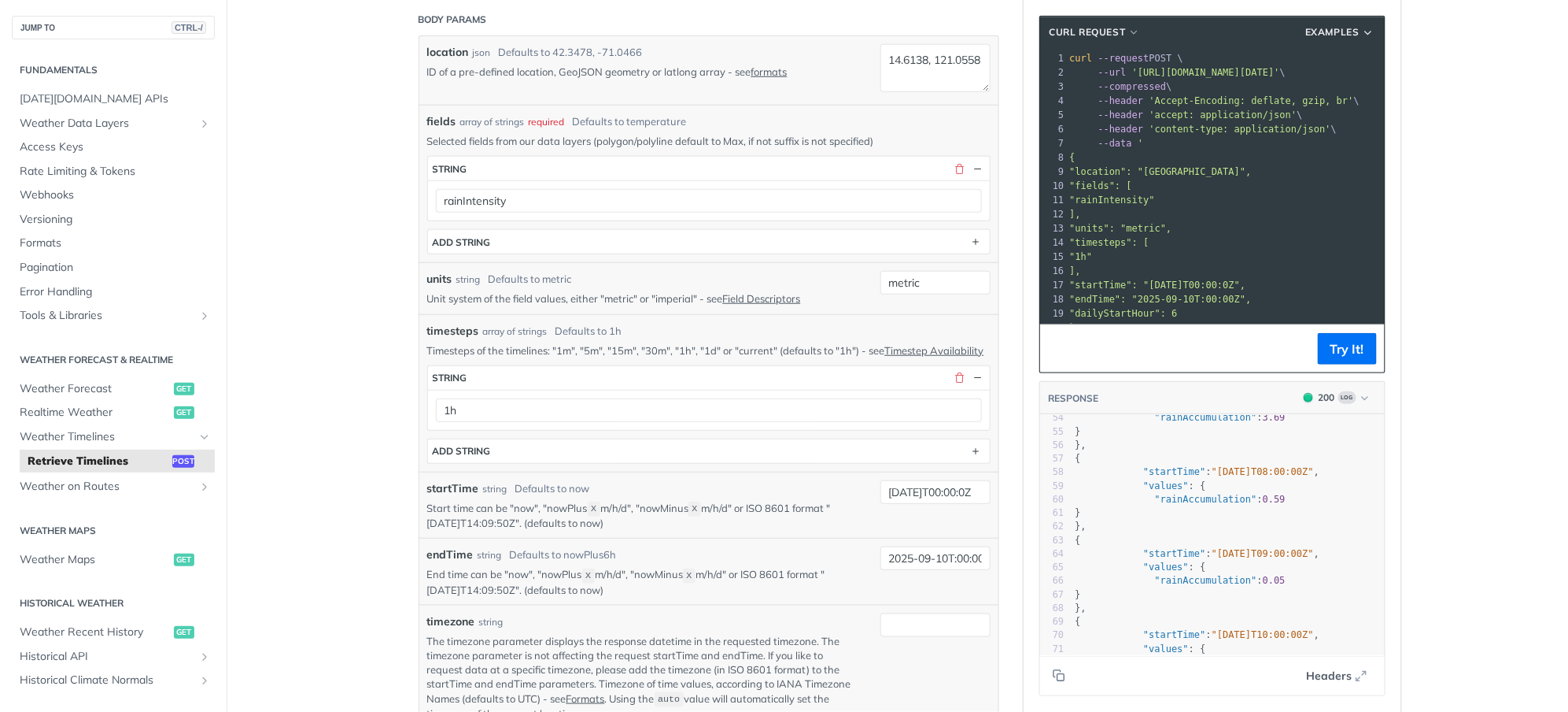
click at [1308, 337] on footer "Try It!" at bounding box center [1212, 347] width 344 height 48
click at [1334, 342] on button "Try It!" at bounding box center [1347, 348] width 59 height 31
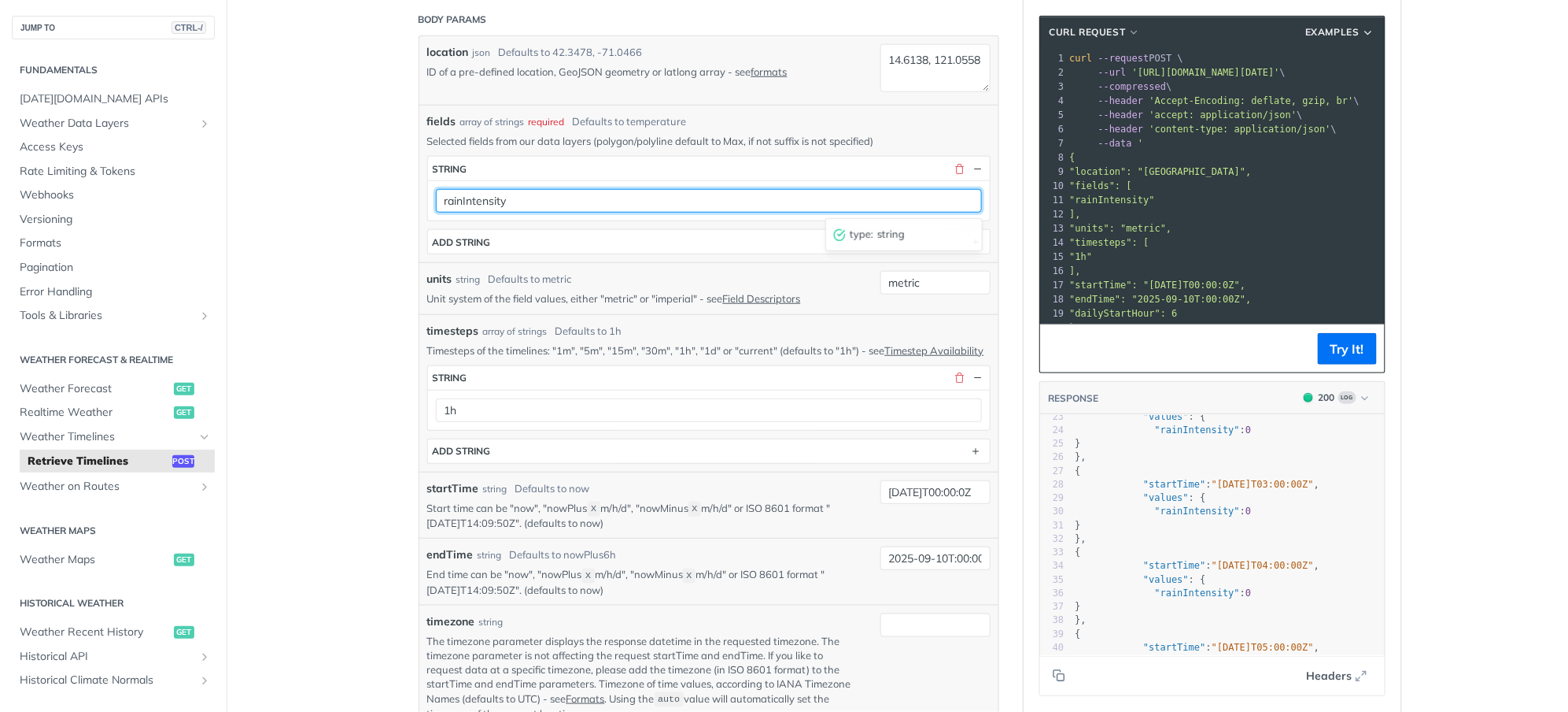
click at [633, 204] on input "rainIntensity" at bounding box center [709, 201] width 546 height 23
type input "rainAccumulation"
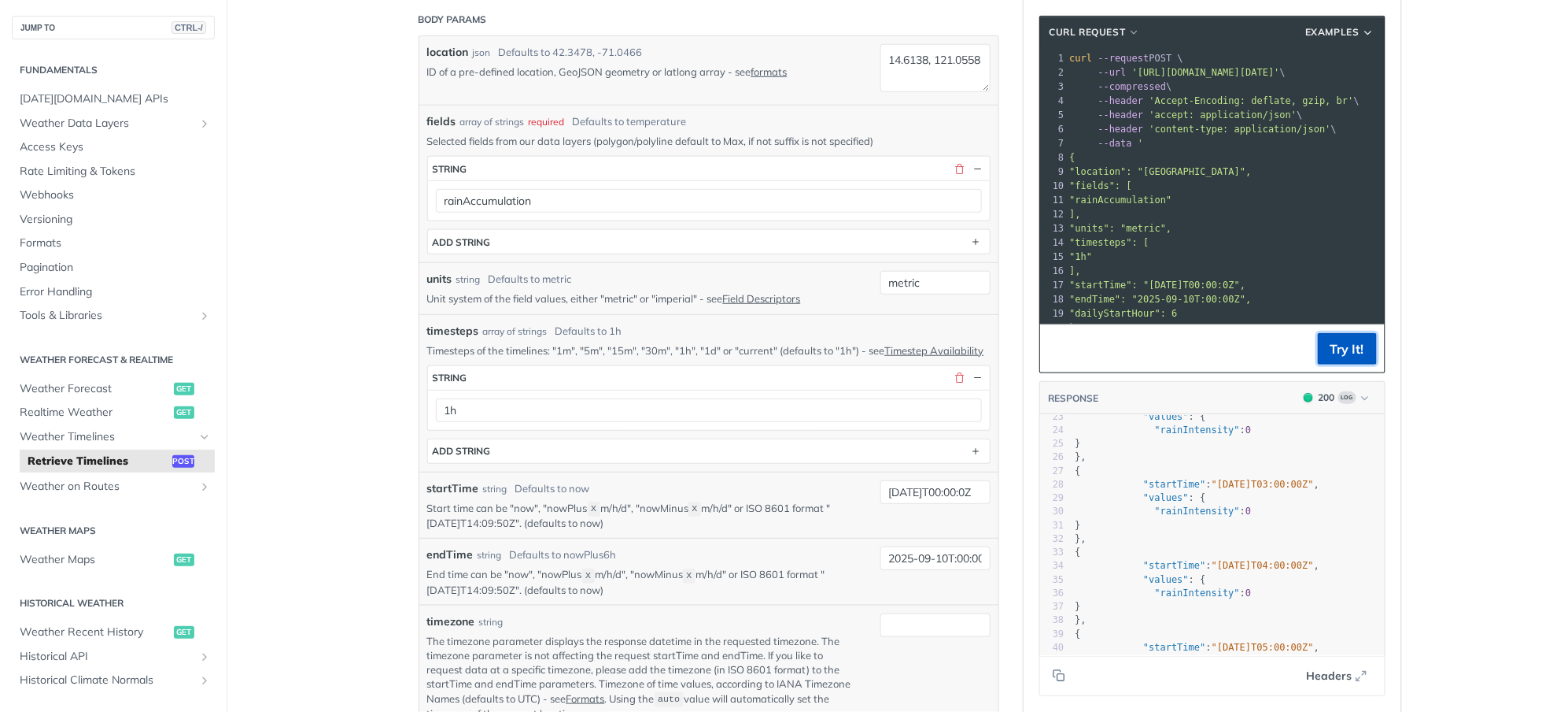
click at [1326, 349] on button "Try It!" at bounding box center [1347, 348] width 59 height 31
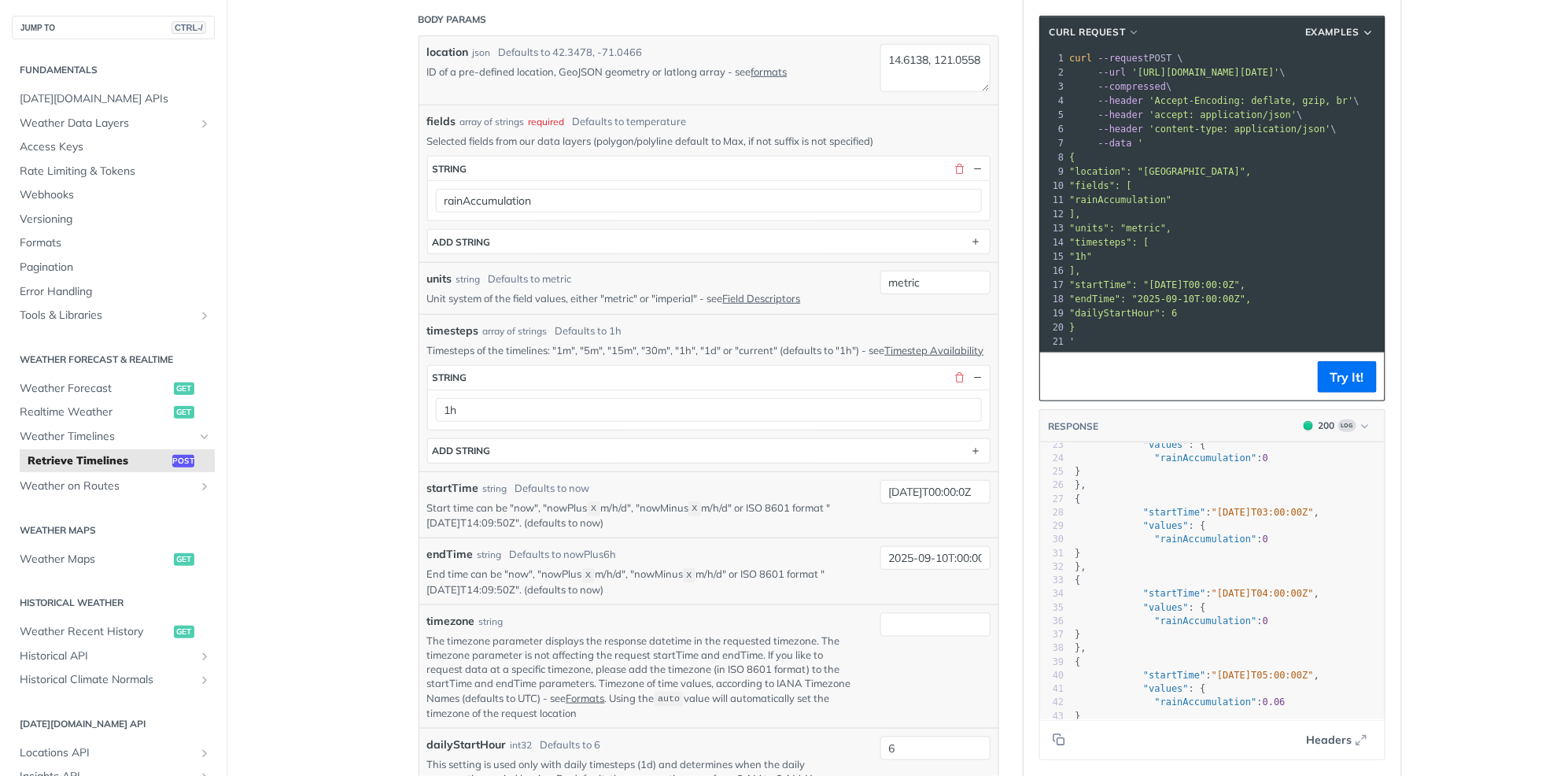
scroll to position [1, 0]
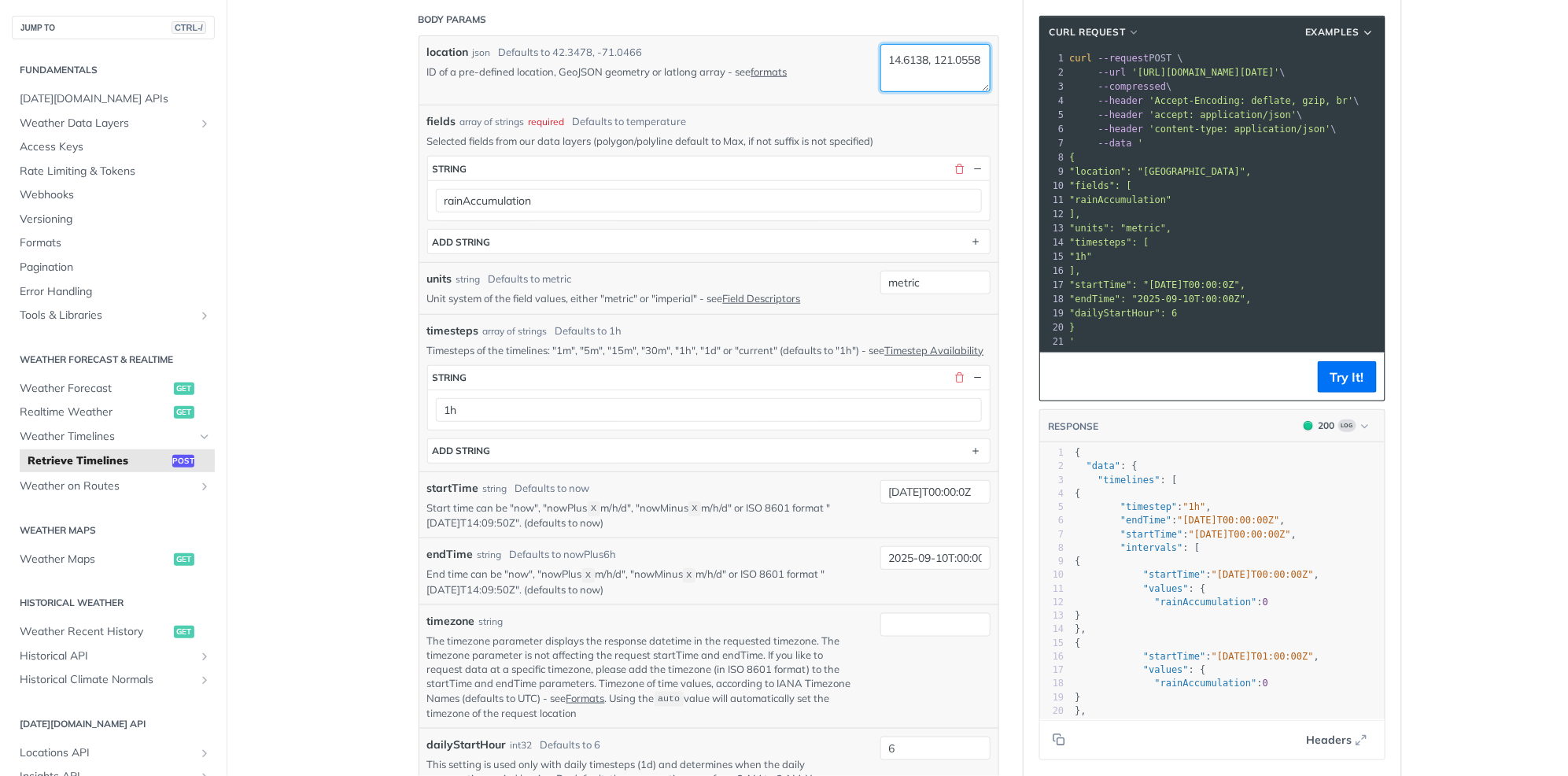
click at [925, 66] on textarea "14.6138, 121.0558" at bounding box center [936, 67] width 111 height 48
paste textarea "5225 121.0013"
click at [948, 71] on textarea "14.5225 121.0013" at bounding box center [936, 67] width 111 height 48
type textarea "14.5225, 121.0013"
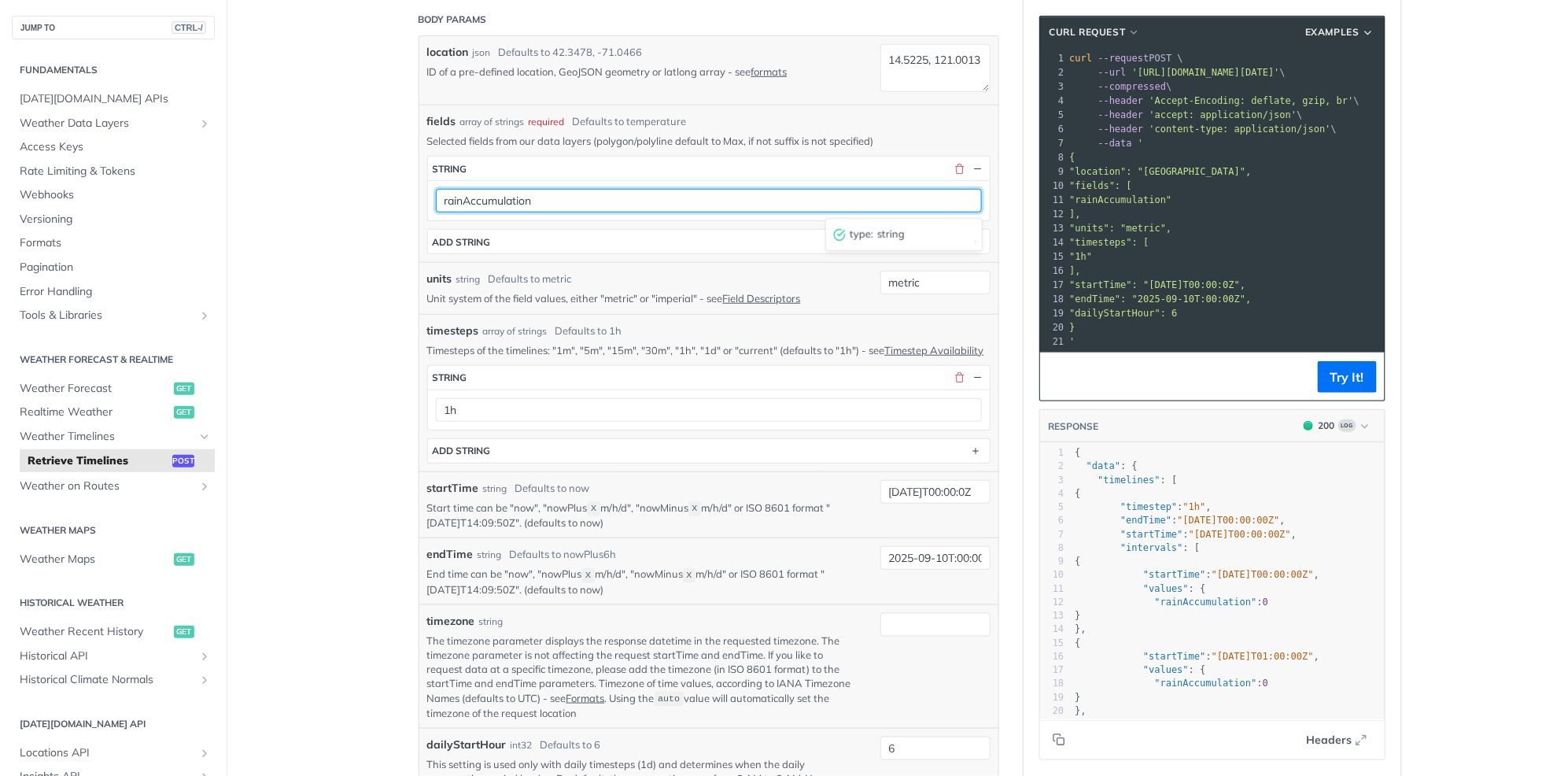
click at [613, 195] on input "rainAccumulation" at bounding box center [709, 201] width 546 height 23
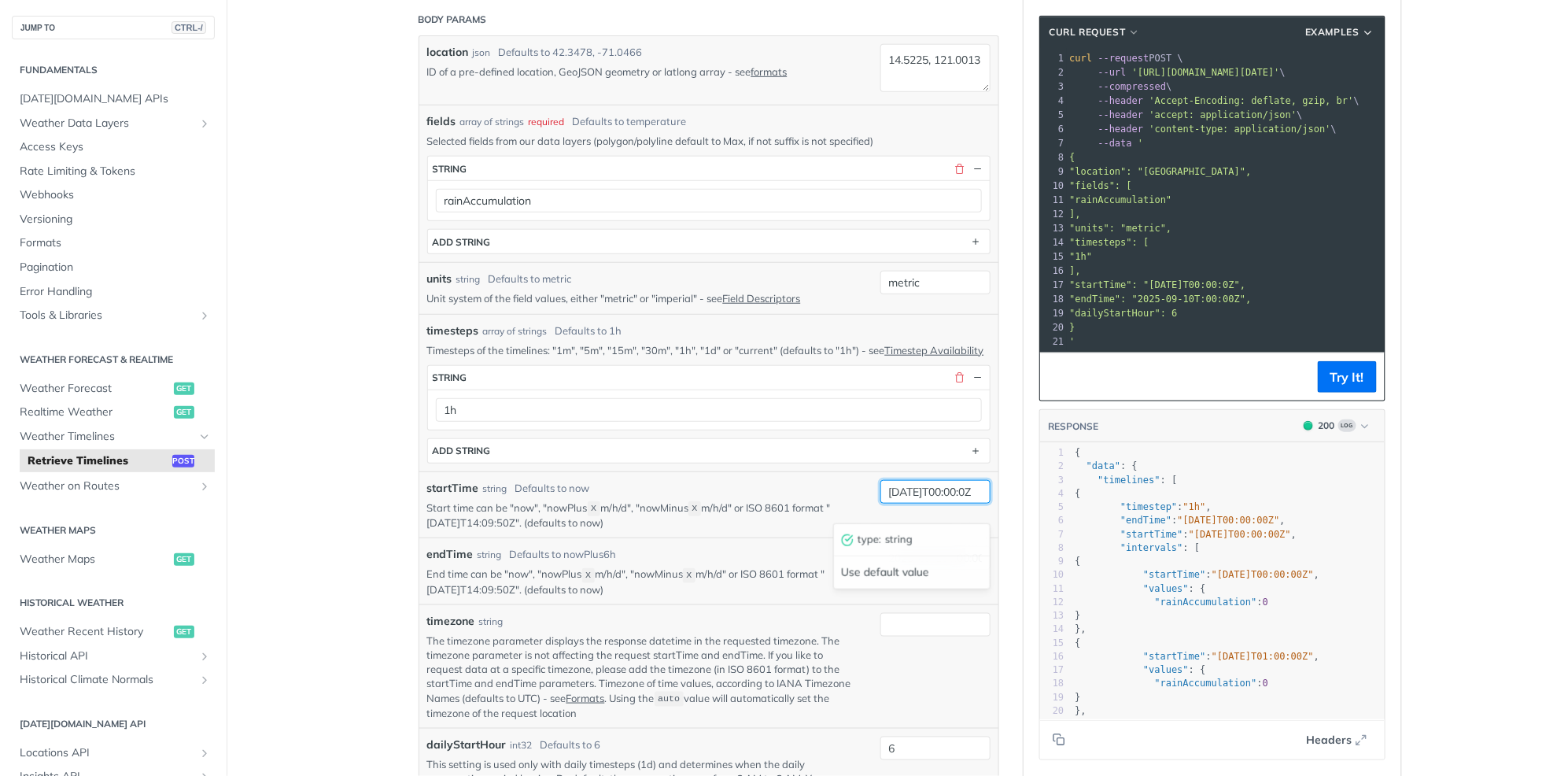
click at [944, 503] on input "[DATE]T00:00:0Z" at bounding box center [936, 492] width 111 height 23
click at [949, 503] on input "[DATE]T00:00:0Z" at bounding box center [936, 492] width 111 height 23
click at [1322, 373] on button "Try It!" at bounding box center [1347, 376] width 59 height 31
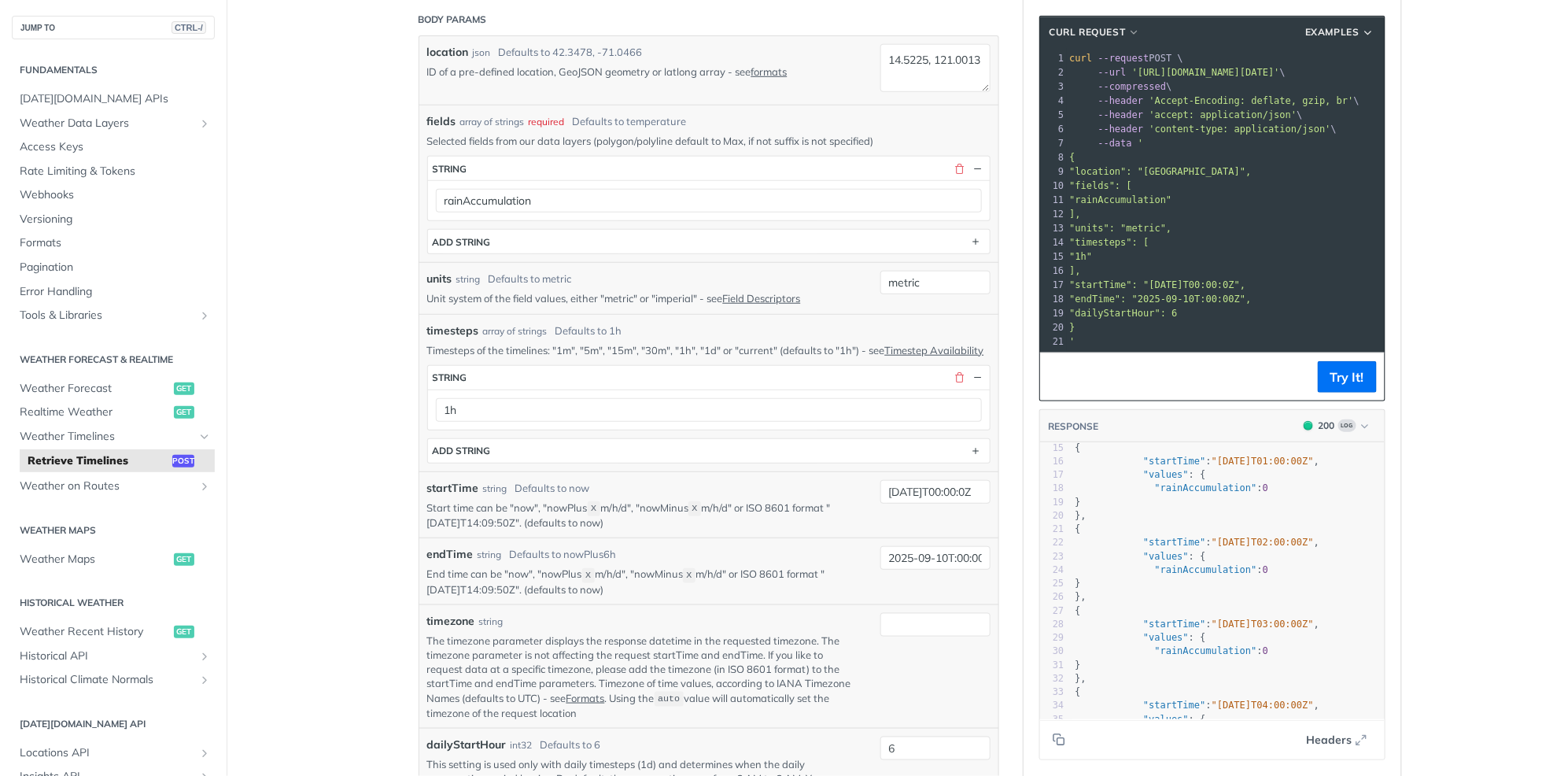
scroll to position [219, 0]
